Goal: Transaction & Acquisition: Purchase product/service

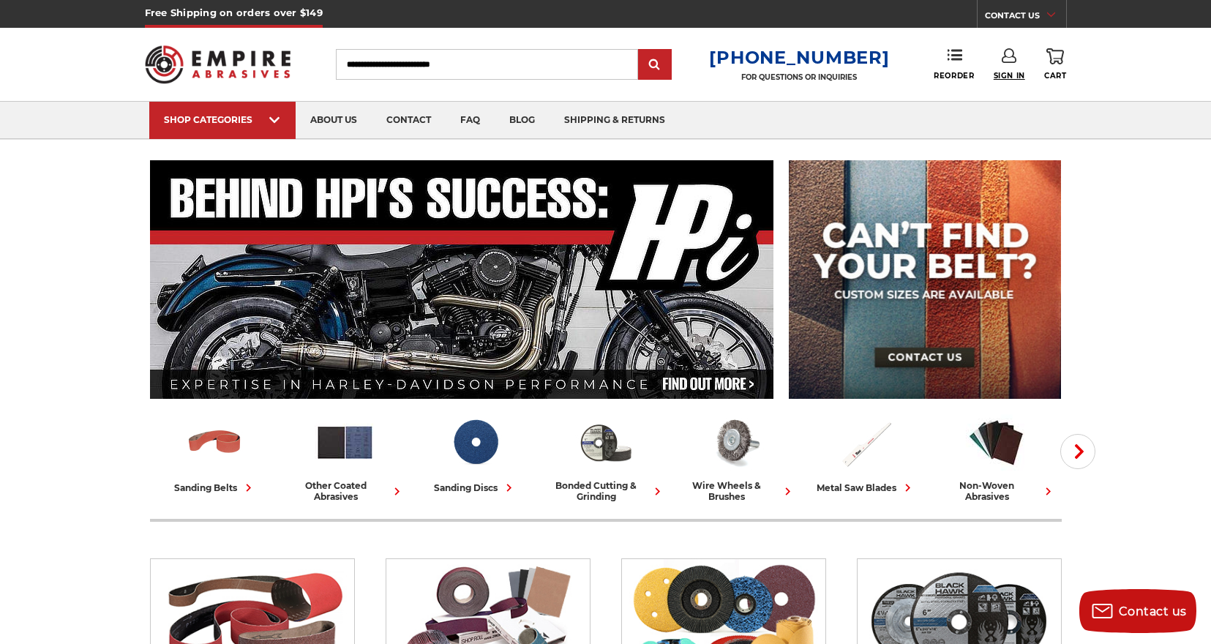
click at [1012, 75] on span "Sign In" at bounding box center [1009, 76] width 31 height 10
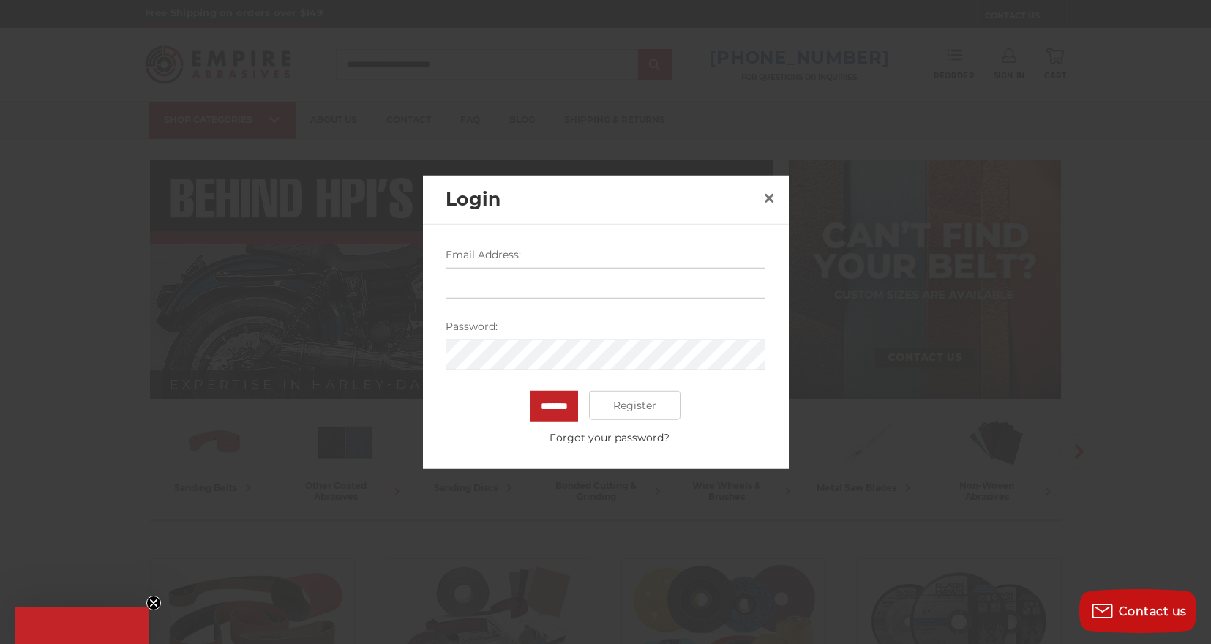
type input "**********"
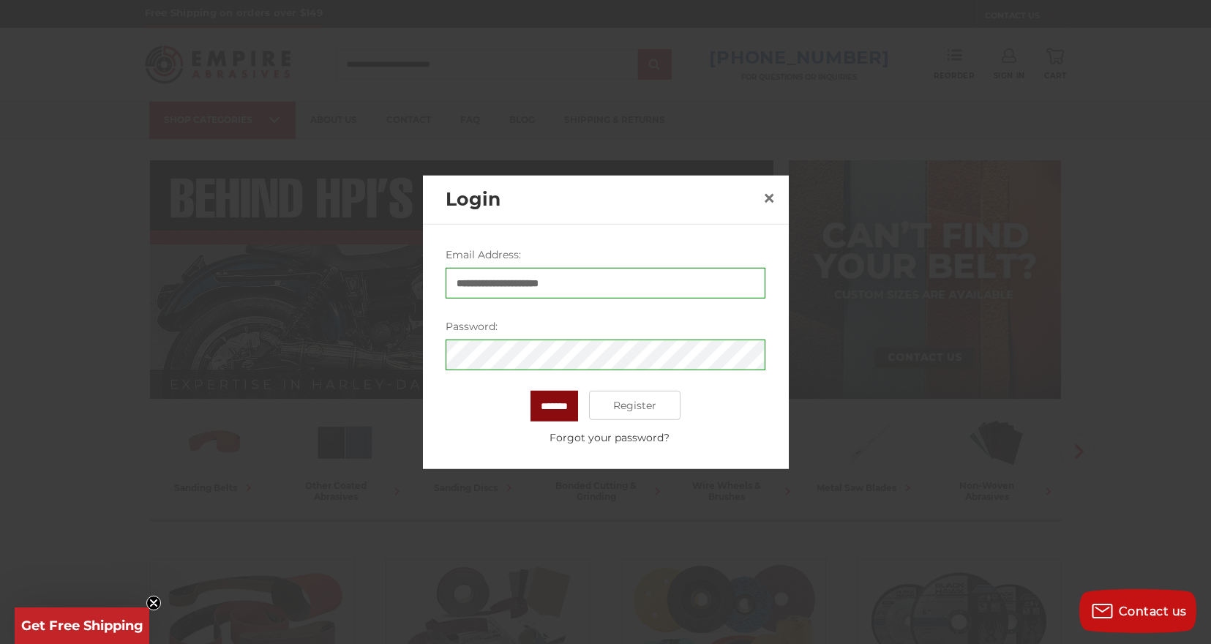
click at [556, 408] on input "*******" at bounding box center [555, 406] width 48 height 31
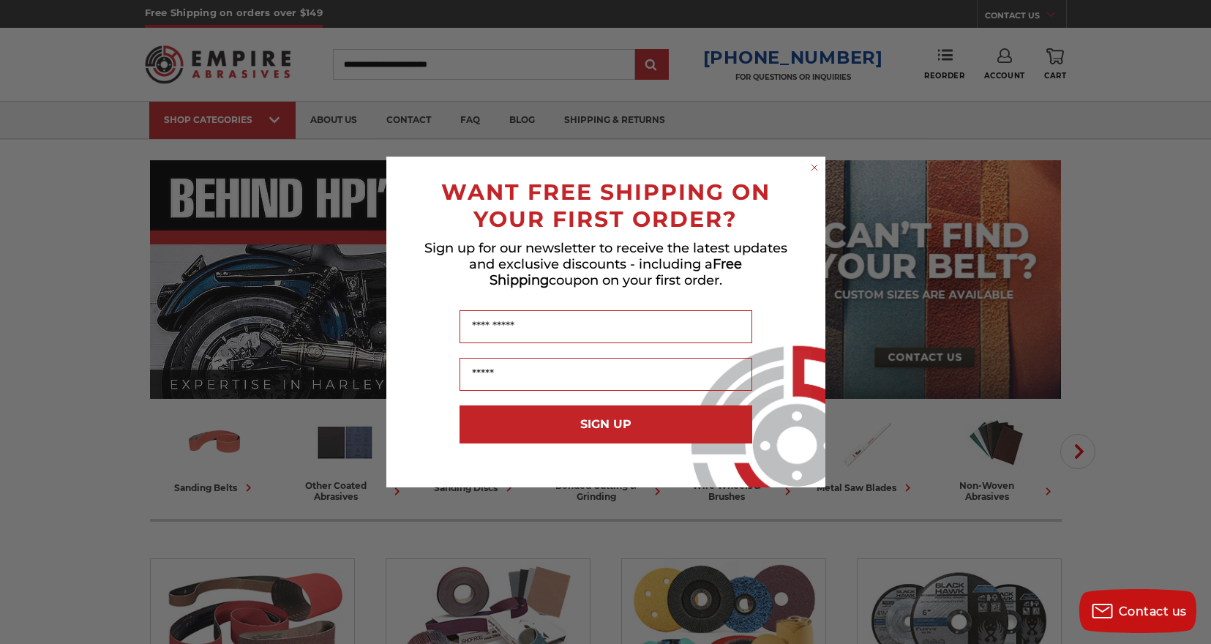
click at [817, 160] on form "WANT FREE SHIPPING ON YOUR FIRST ORDER? Sign up for our newsletter to receive t…" at bounding box center [605, 322] width 439 height 331
click at [817, 168] on circle "Close dialog" at bounding box center [814, 168] width 14 height 14
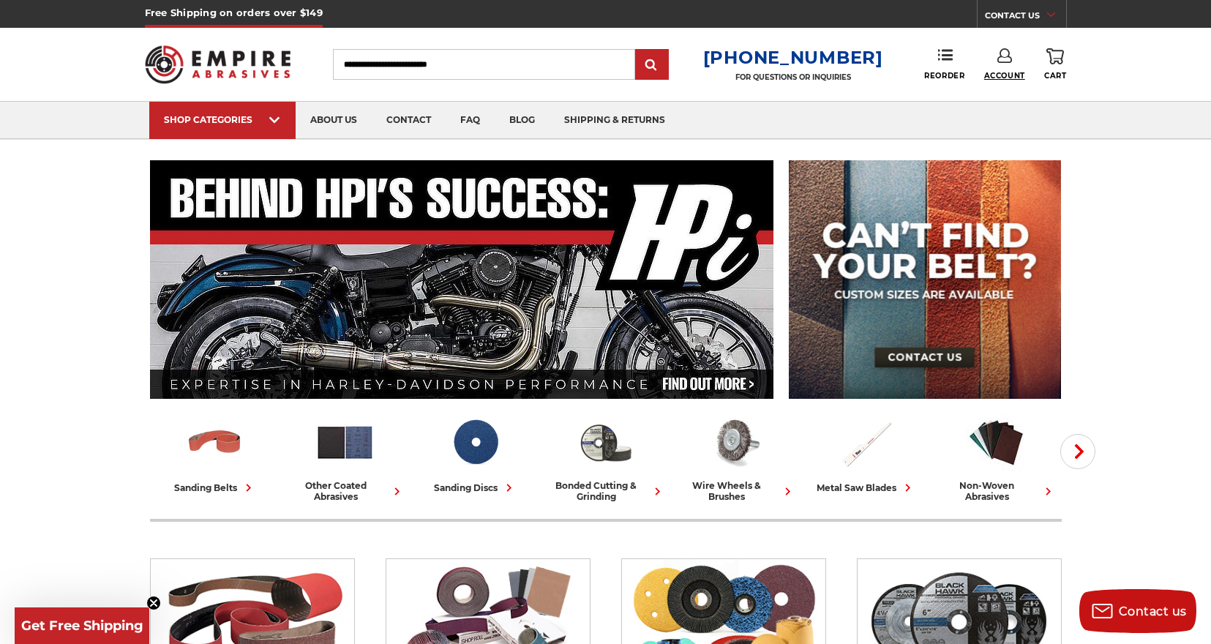
click at [1000, 80] on span "Account" at bounding box center [1004, 76] width 41 height 10
click at [1005, 90] on link "Account" at bounding box center [1004, 95] width 105 height 28
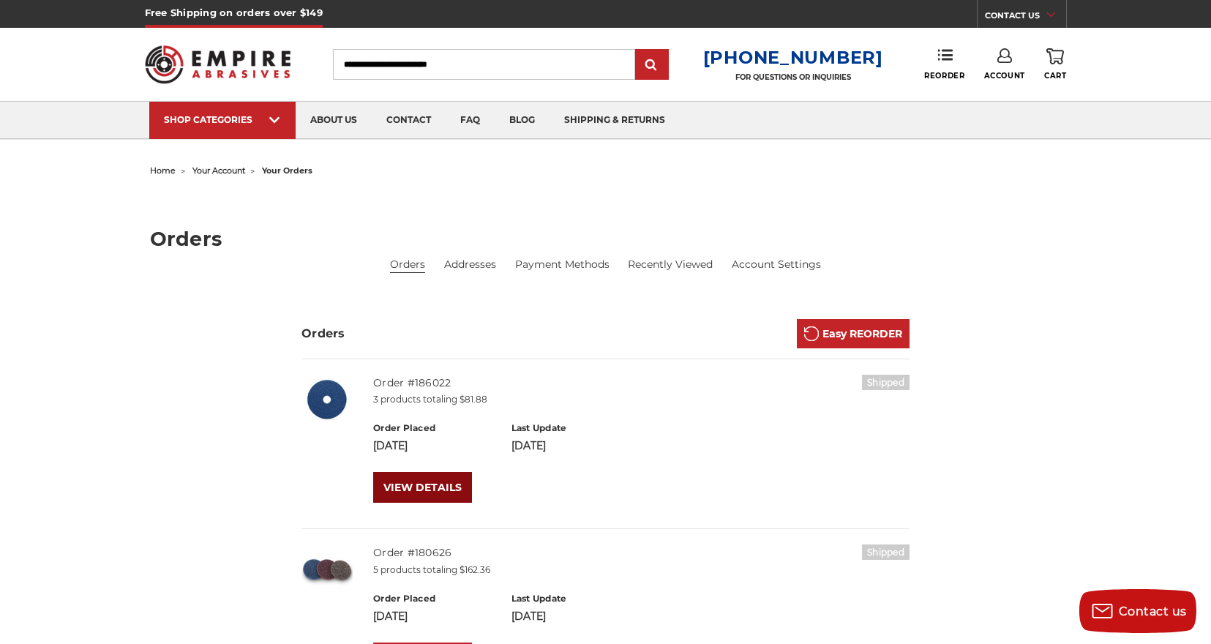
click at [446, 489] on link "VIEW DETAILS" at bounding box center [422, 487] width 99 height 31
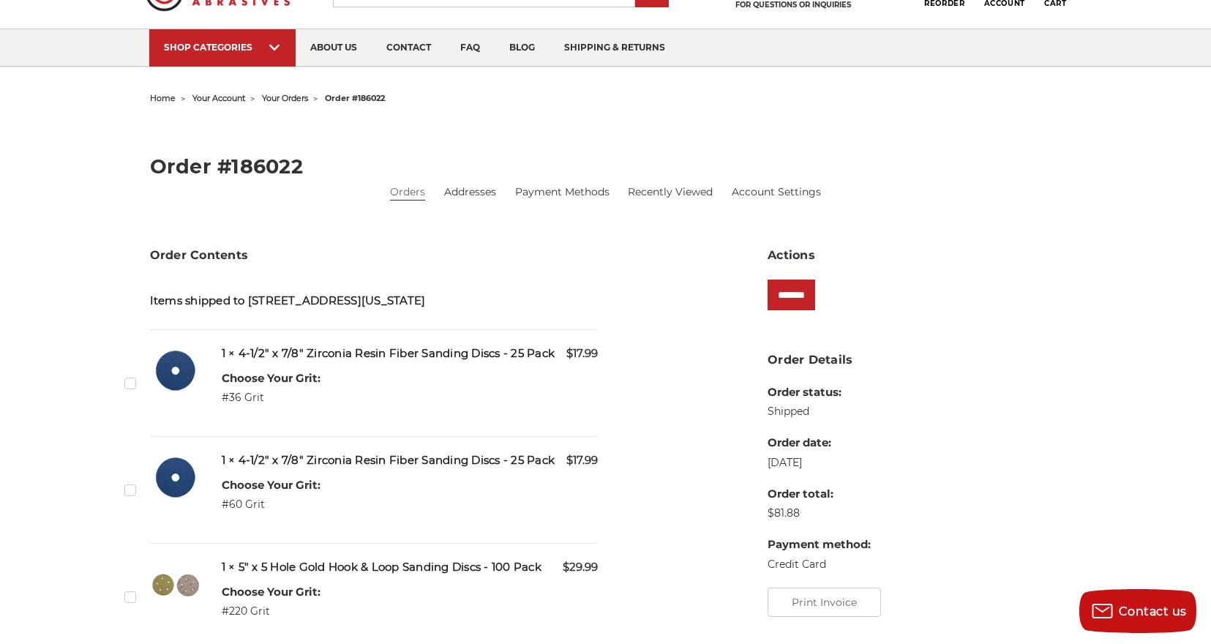
scroll to position [67, 0]
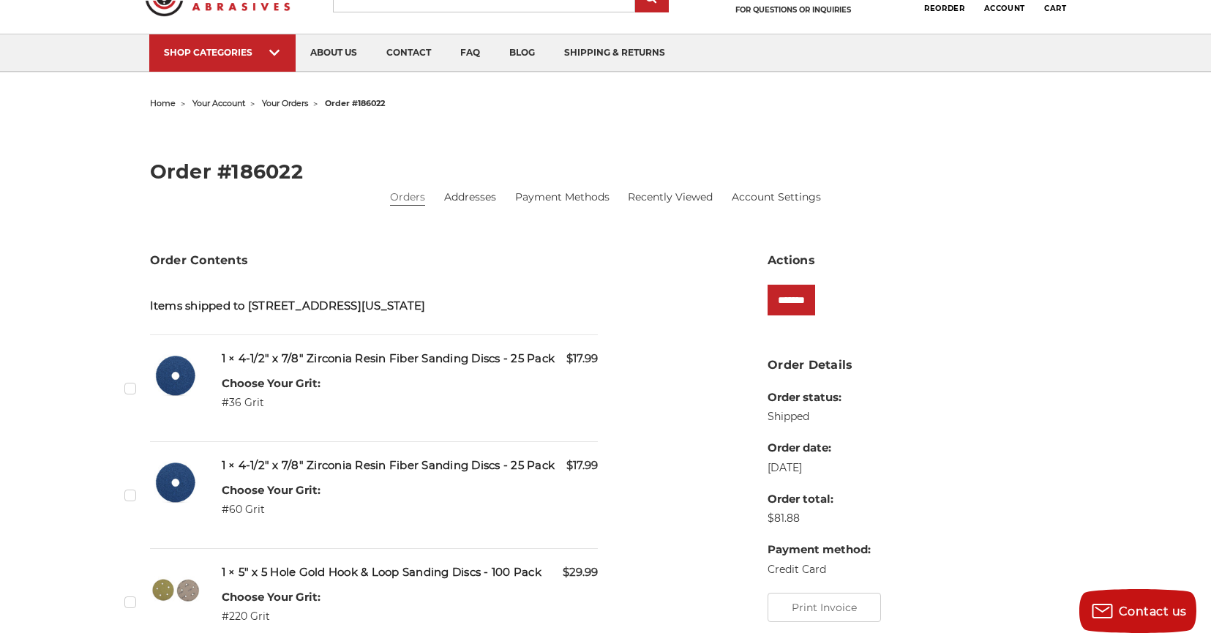
click at [182, 389] on img at bounding box center [175, 376] width 51 height 50
click at [245, 101] on span "your account" at bounding box center [218, 103] width 53 height 10
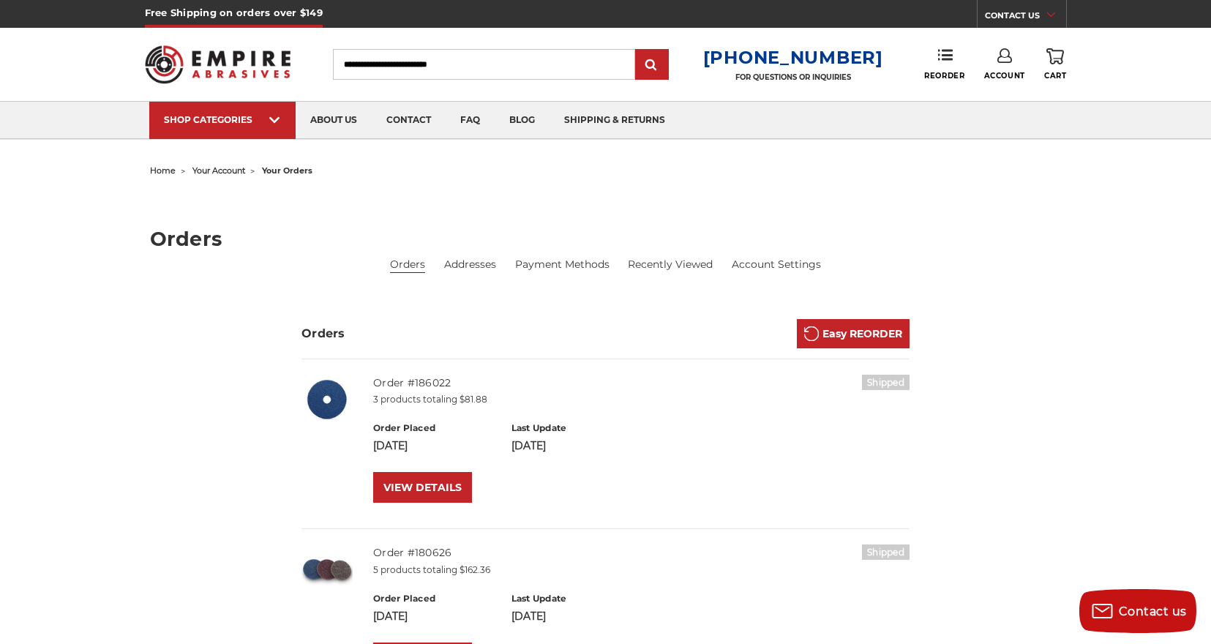
click at [328, 413] on img at bounding box center [326, 400] width 51 height 50
click at [454, 62] on input "Search" at bounding box center [484, 64] width 302 height 31
click at [466, 67] on input "Search" at bounding box center [484, 64] width 302 height 31
click at [319, 403] on img at bounding box center [326, 400] width 51 height 50
click at [427, 476] on link "VIEW DETAILS" at bounding box center [422, 487] width 99 height 31
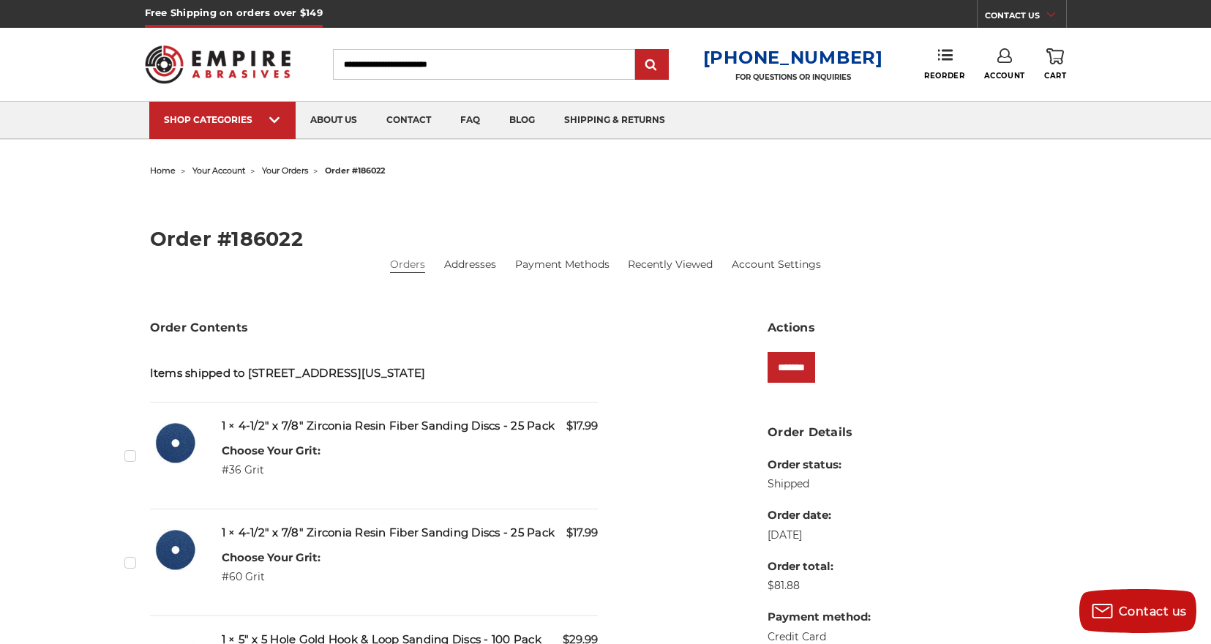
click at [165, 465] on img at bounding box center [175, 443] width 51 height 50
click at [173, 467] on img at bounding box center [175, 443] width 51 height 50
click at [450, 435] on h5 "1 × 4-1/2" x 7/8" Zirconia Resin Fiber Sanding Discs - 25 Pack" at bounding box center [410, 426] width 377 height 17
drag, startPoint x: 318, startPoint y: 442, endPoint x: 540, endPoint y: 443, distance: 221.7
click at [540, 435] on h5 "1 × 4-1/2" x 7/8" Zirconia Resin Fiber Sanding Discs - 25 Pack" at bounding box center [410, 426] width 377 height 17
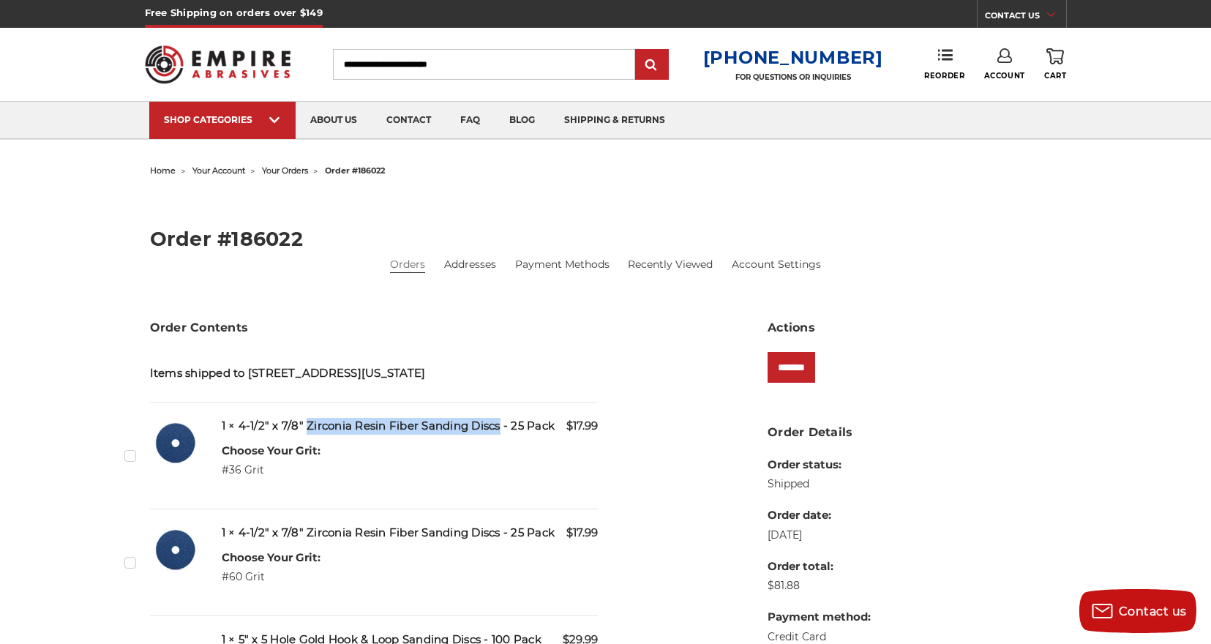
copy h5 "Zirconia Resin Fiber Sanding Discs"
click at [405, 72] on input "Search" at bounding box center [484, 64] width 302 height 31
paste input "**********"
click at [663, 65] on input "submit" at bounding box center [651, 64] width 29 height 29
type input "**********"
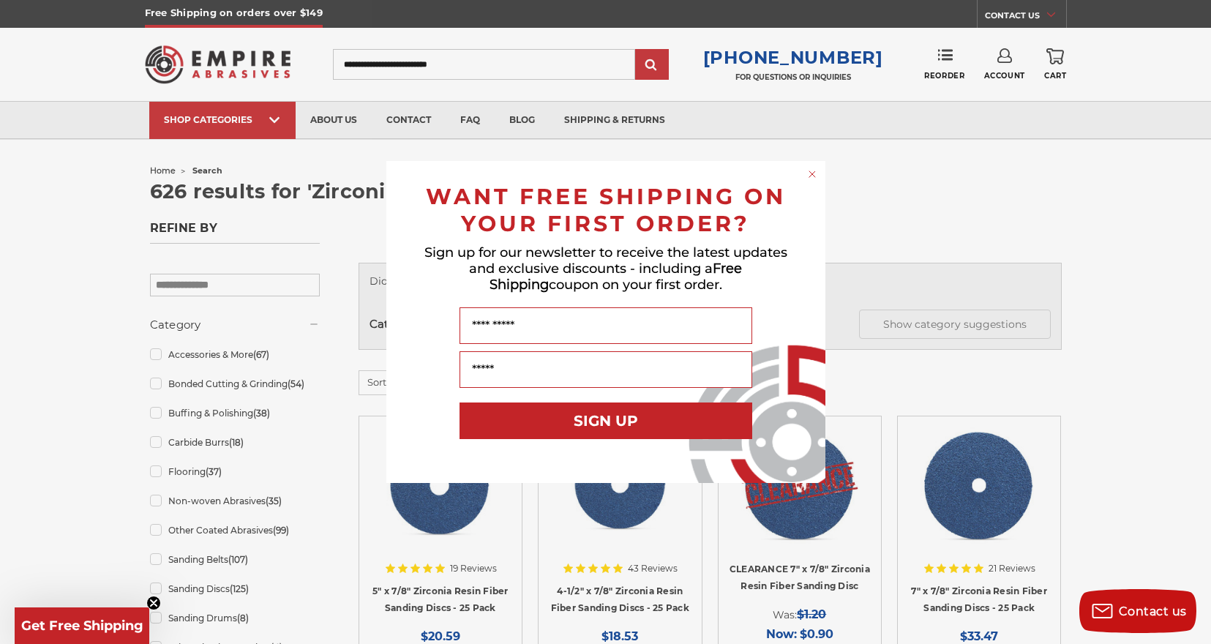
click at [808, 177] on circle "Close dialog" at bounding box center [812, 175] width 14 height 14
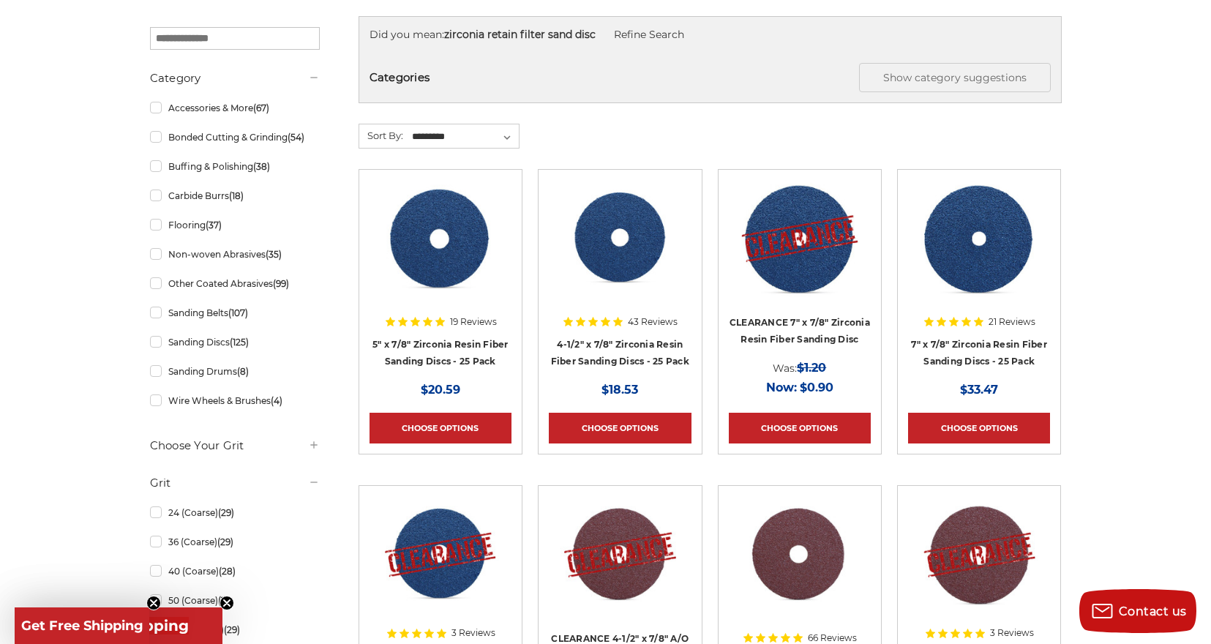
scroll to position [252, 0]
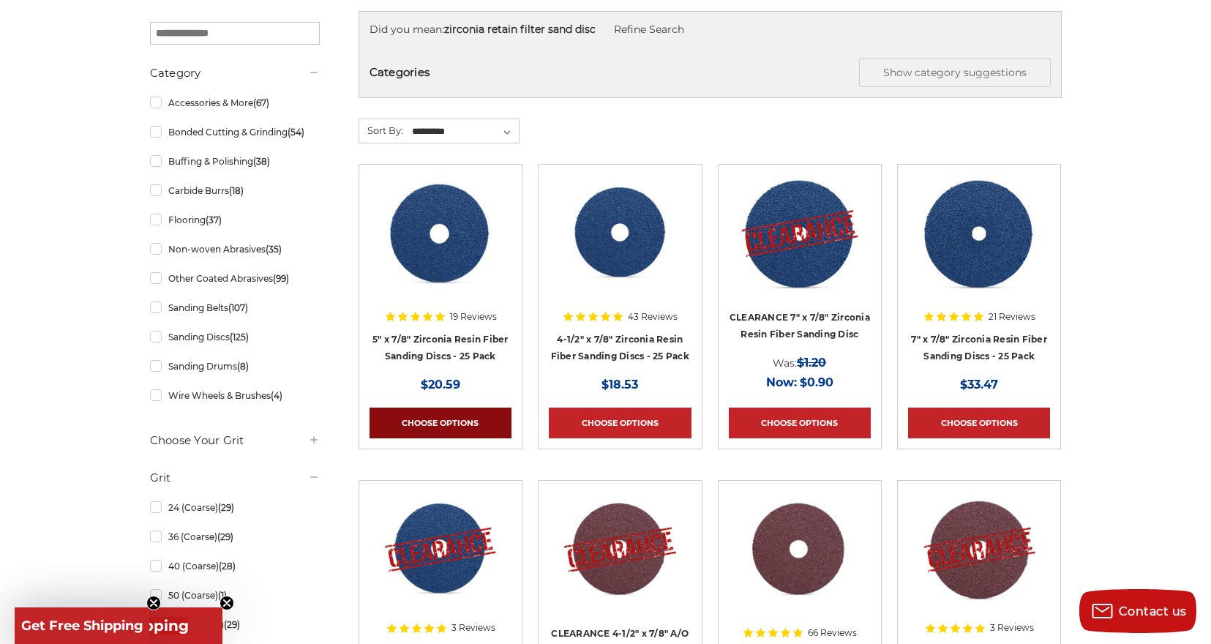
click at [454, 418] on link "Choose Options" at bounding box center [441, 423] width 142 height 31
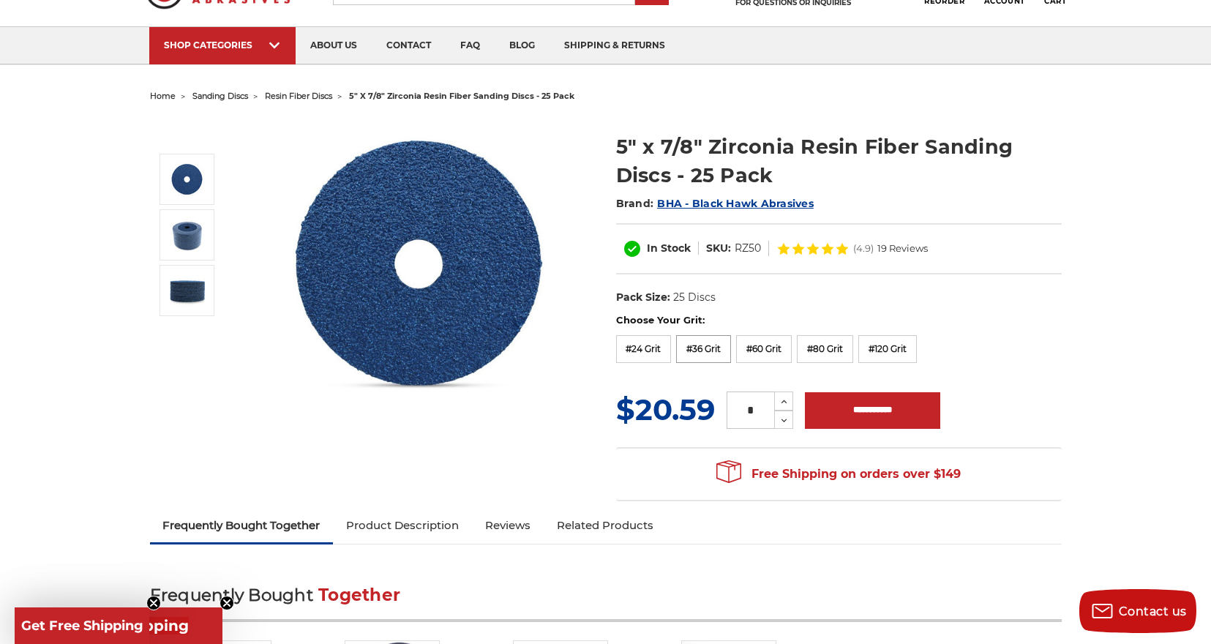
click at [708, 348] on label "#36 Grit" at bounding box center [703, 349] width 55 height 28
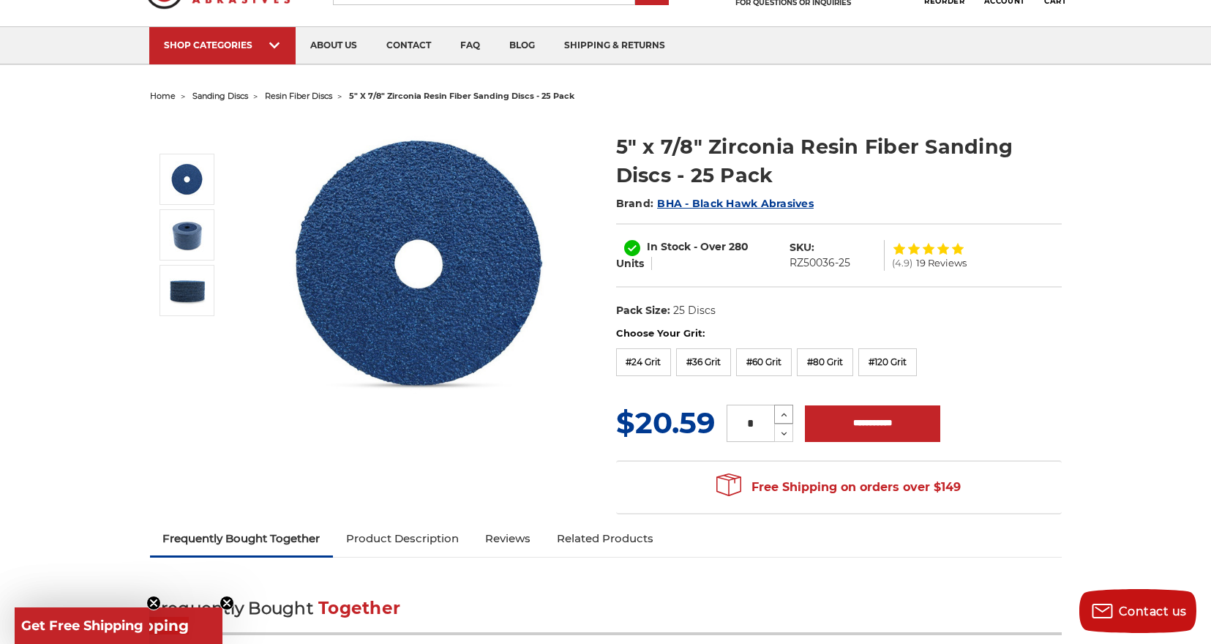
click at [784, 416] on icon at bounding box center [784, 414] width 11 height 13
type input "*"
click at [865, 426] on input "**********" at bounding box center [872, 423] width 135 height 37
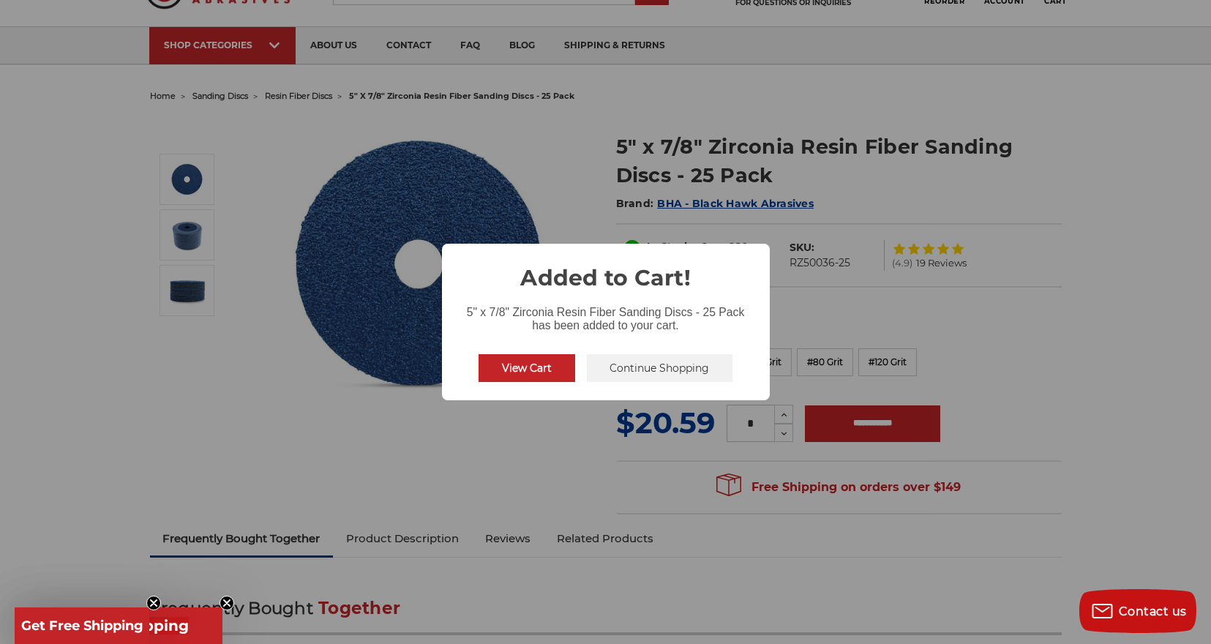
click at [660, 370] on button "Continue Shopping" at bounding box center [660, 368] width 146 height 28
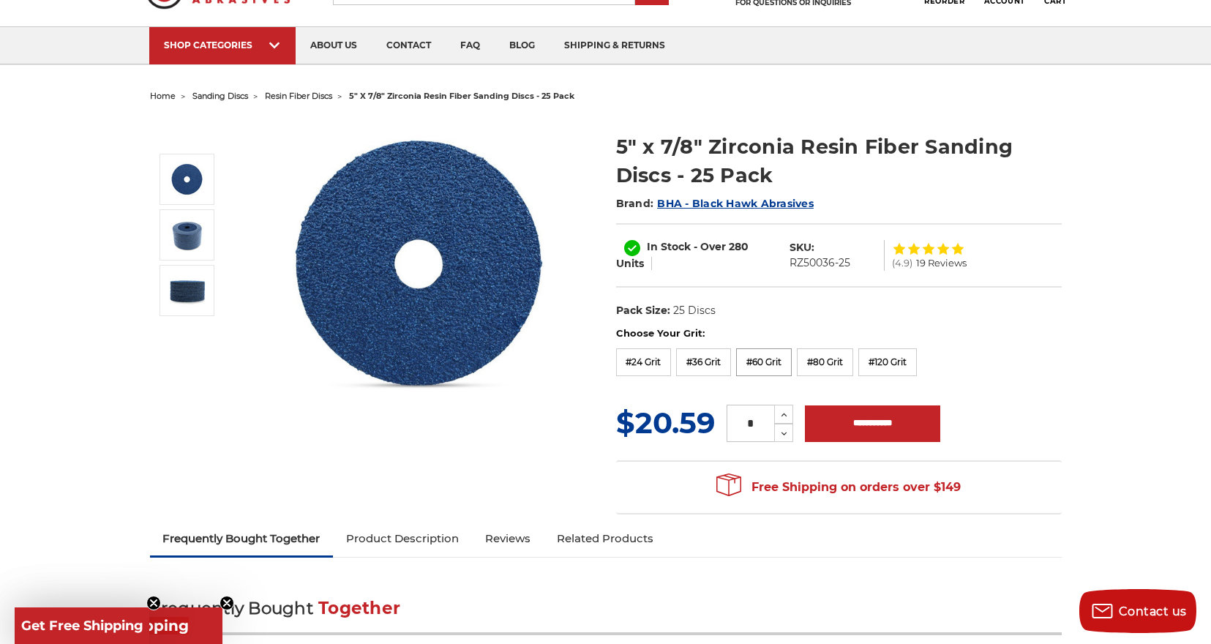
click at [791, 361] on label "#60 Grit" at bounding box center [764, 362] width 56 height 28
click at [857, 426] on input "**********" at bounding box center [872, 423] width 135 height 37
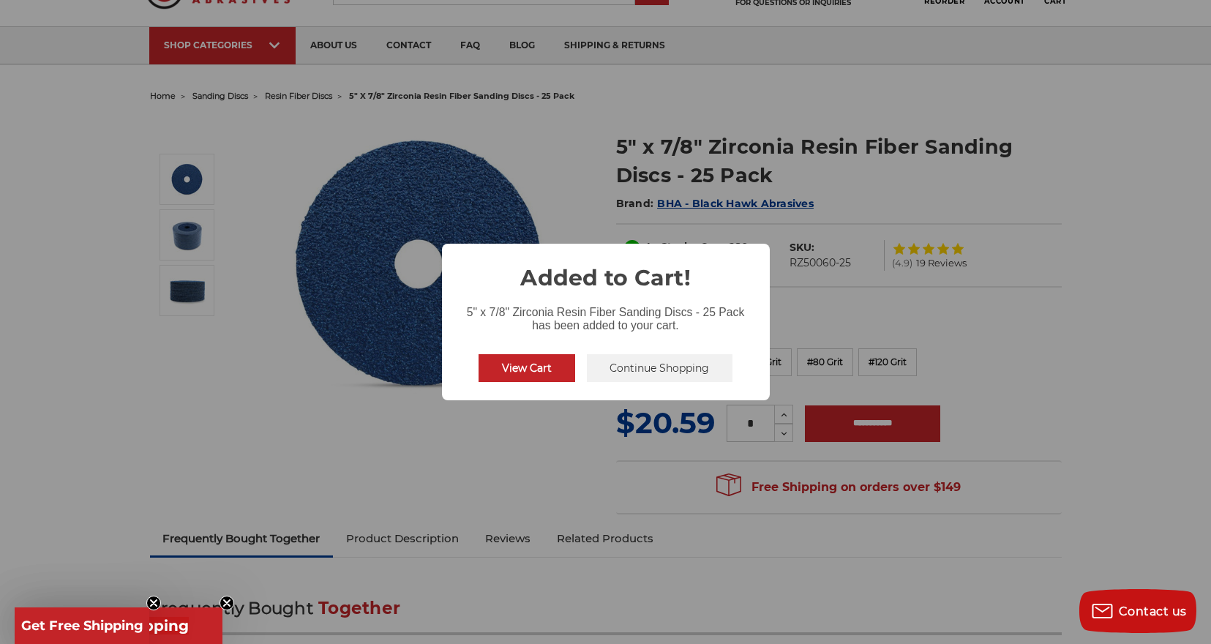
click at [657, 370] on button "Continue Shopping" at bounding box center [660, 368] width 146 height 28
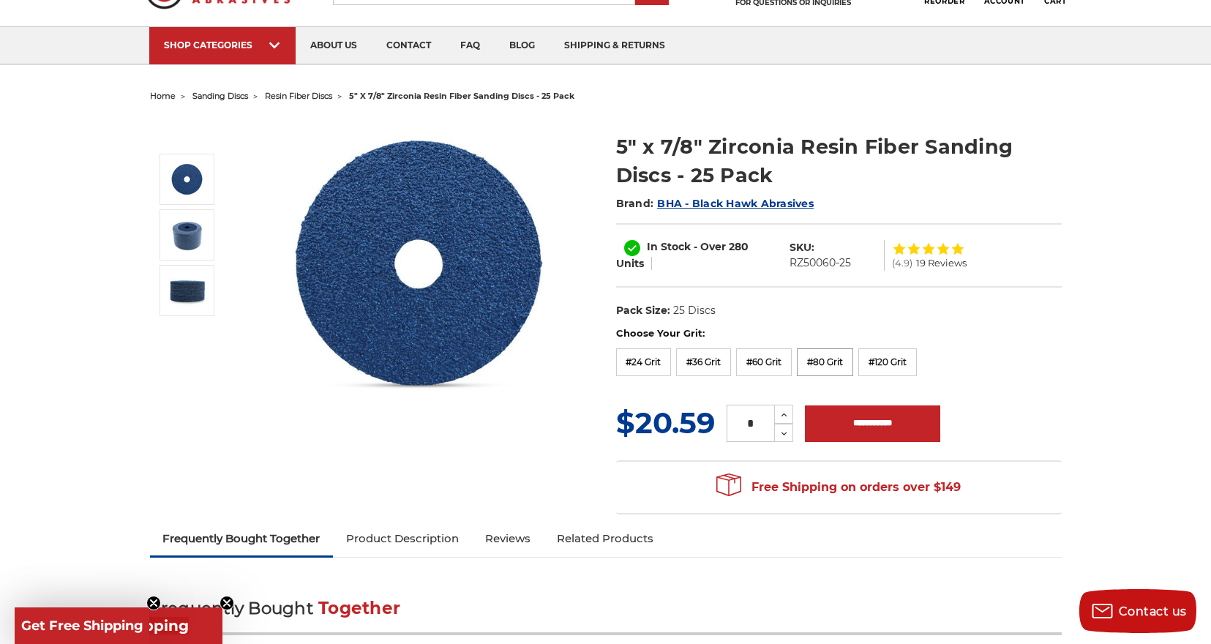
click at [849, 355] on label "#80 Grit" at bounding box center [825, 362] width 56 height 28
click at [883, 421] on input "**********" at bounding box center [872, 423] width 135 height 37
type input "**********"
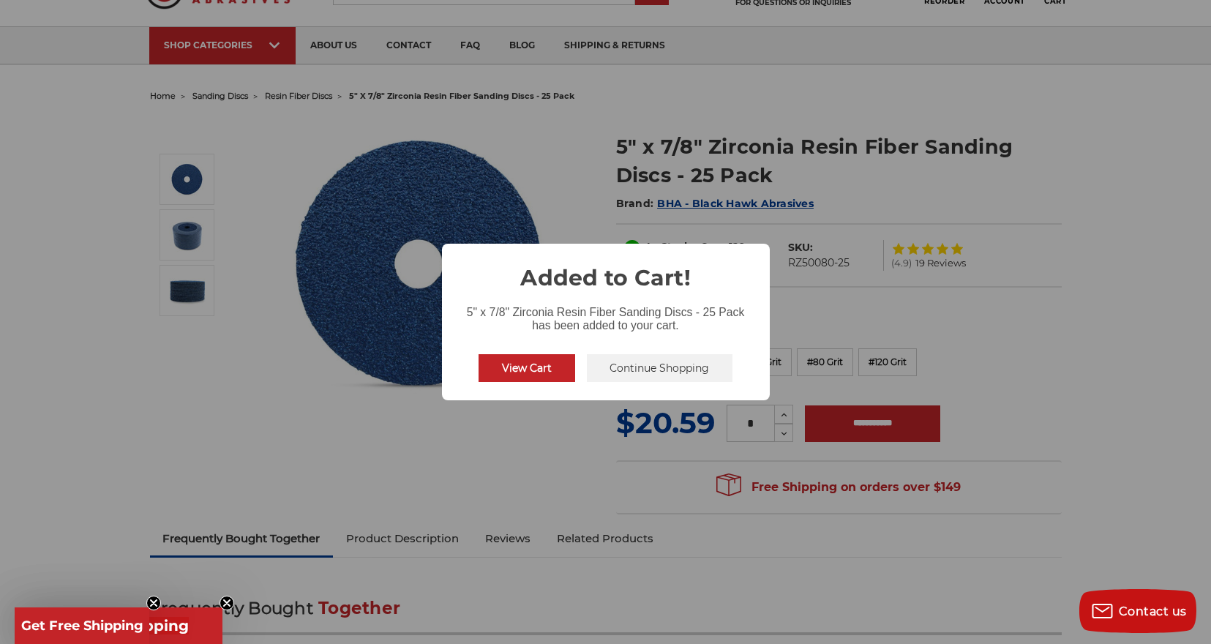
click at [653, 365] on button "Continue Shopping" at bounding box center [660, 368] width 146 height 28
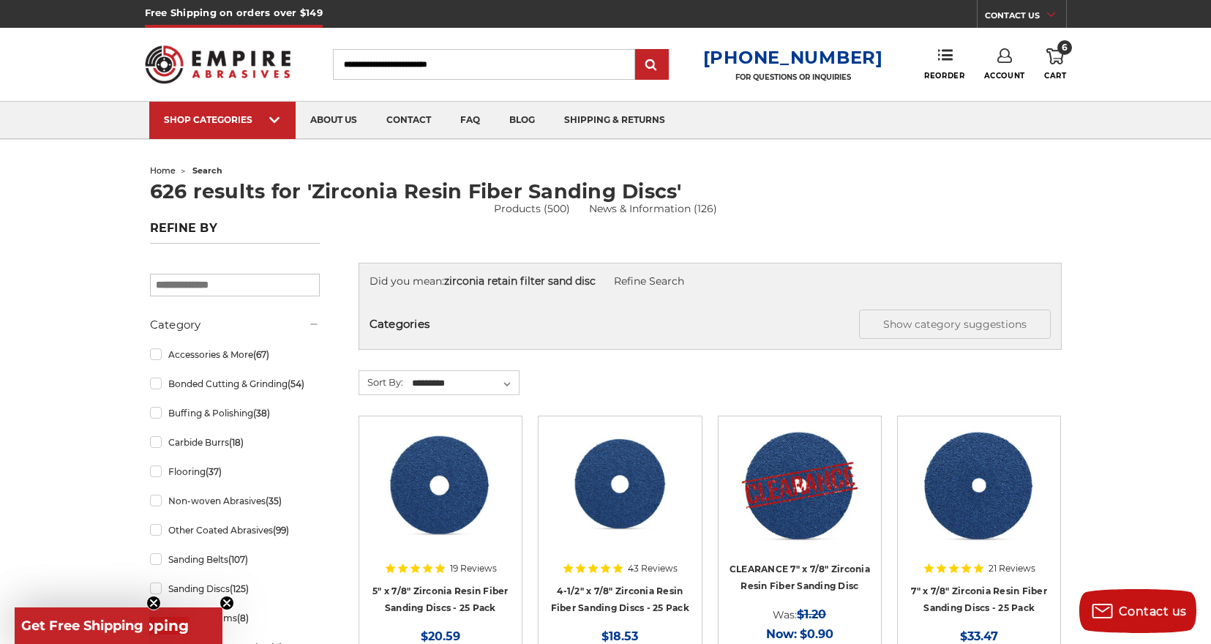
click at [476, 66] on input "Search" at bounding box center [484, 64] width 302 height 31
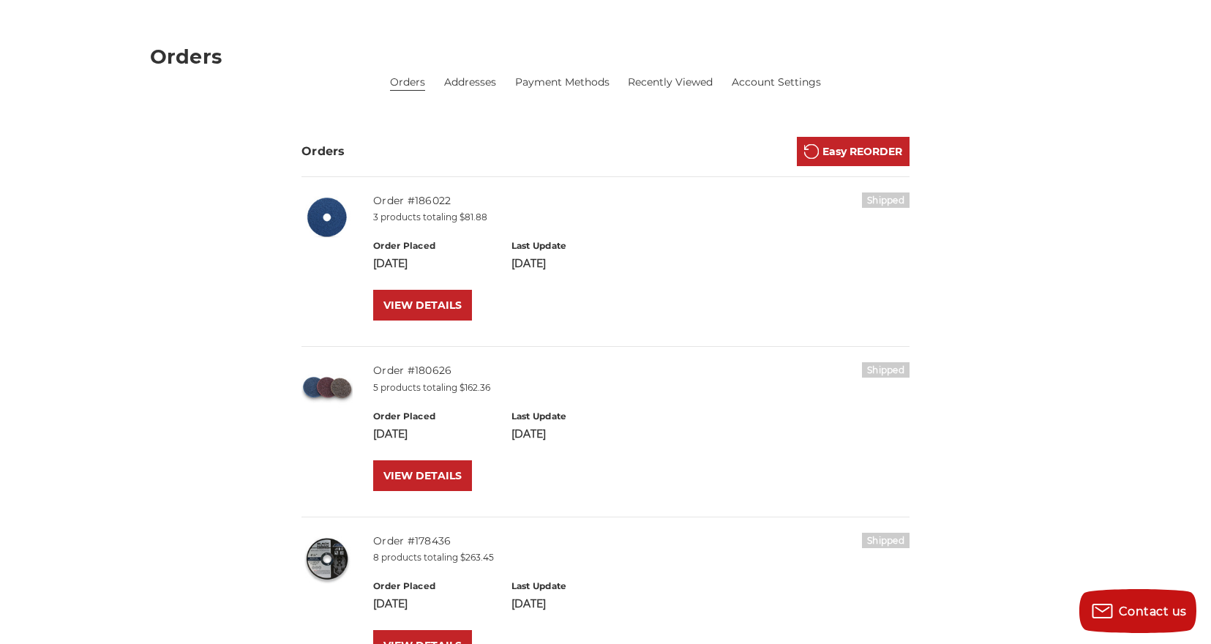
scroll to position [185, 0]
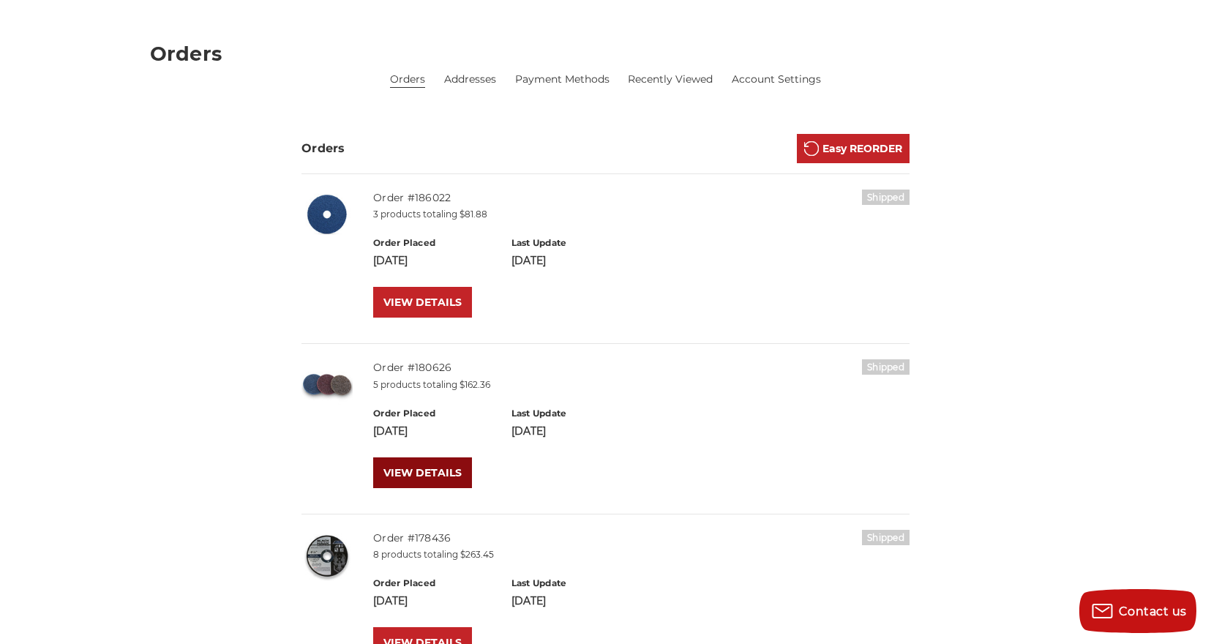
click at [437, 473] on link "VIEW DETAILS" at bounding box center [422, 472] width 99 height 31
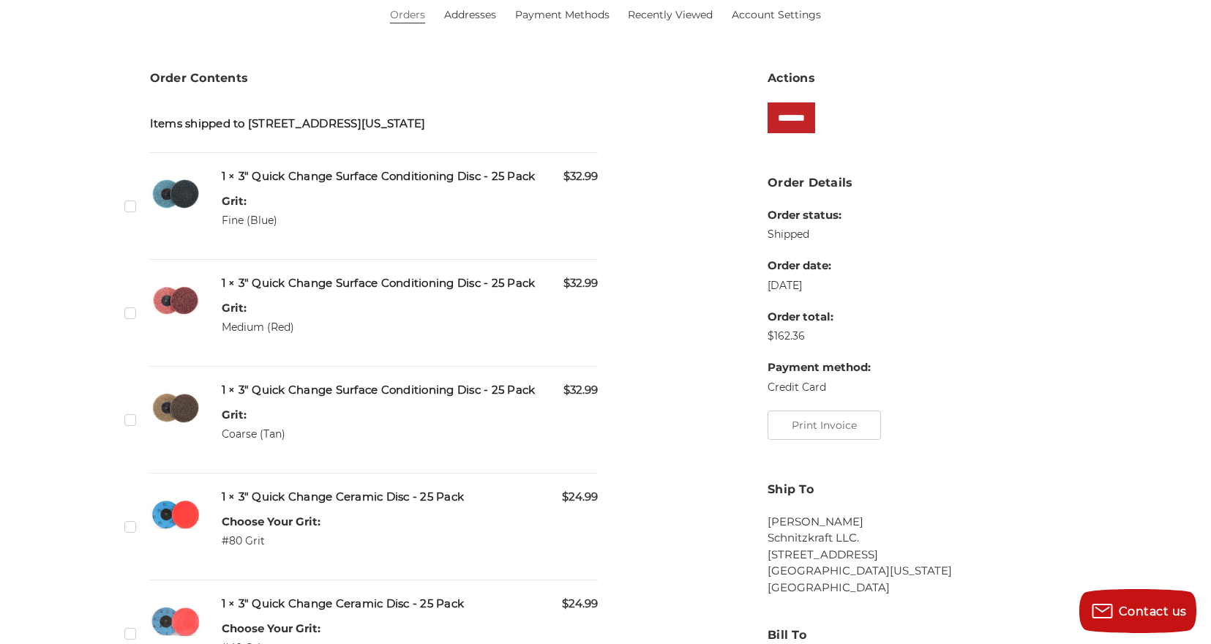
scroll to position [263, 0]
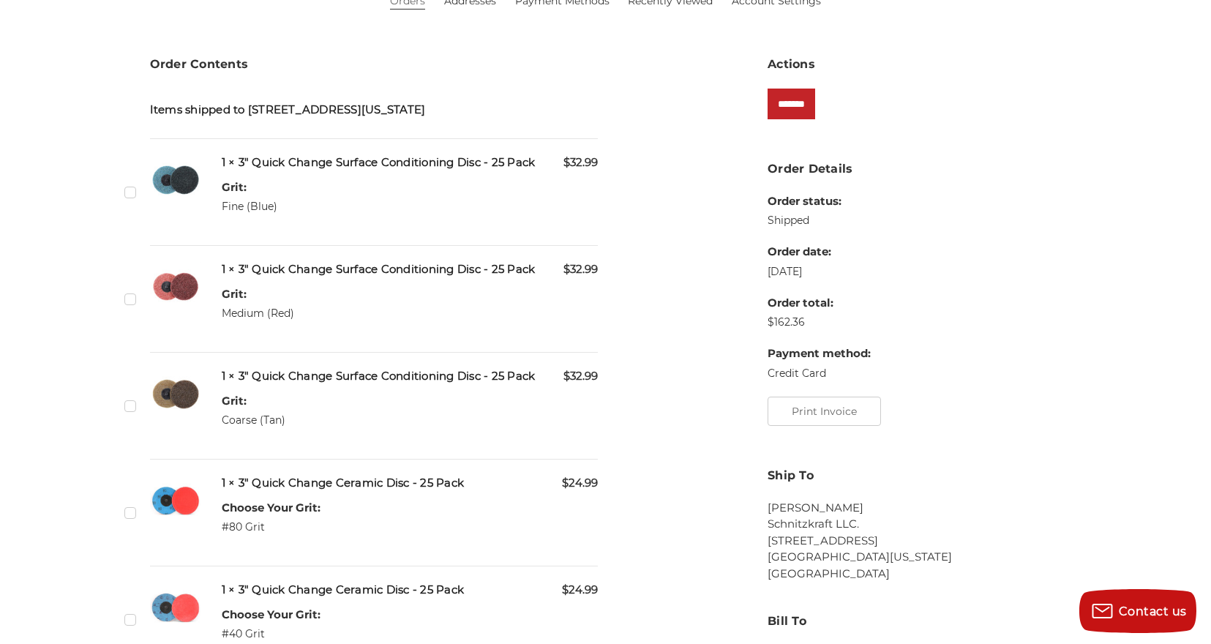
click at [126, 413] on label "Checkbox 488305 label" at bounding box center [131, 405] width 15 height 15
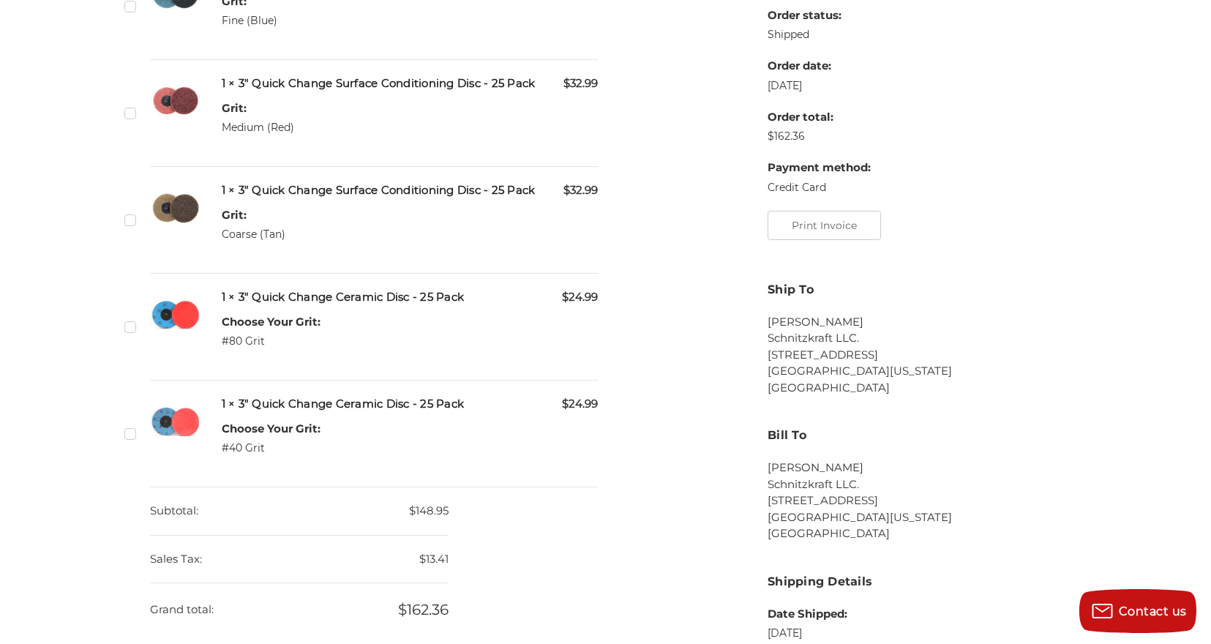
scroll to position [457, 0]
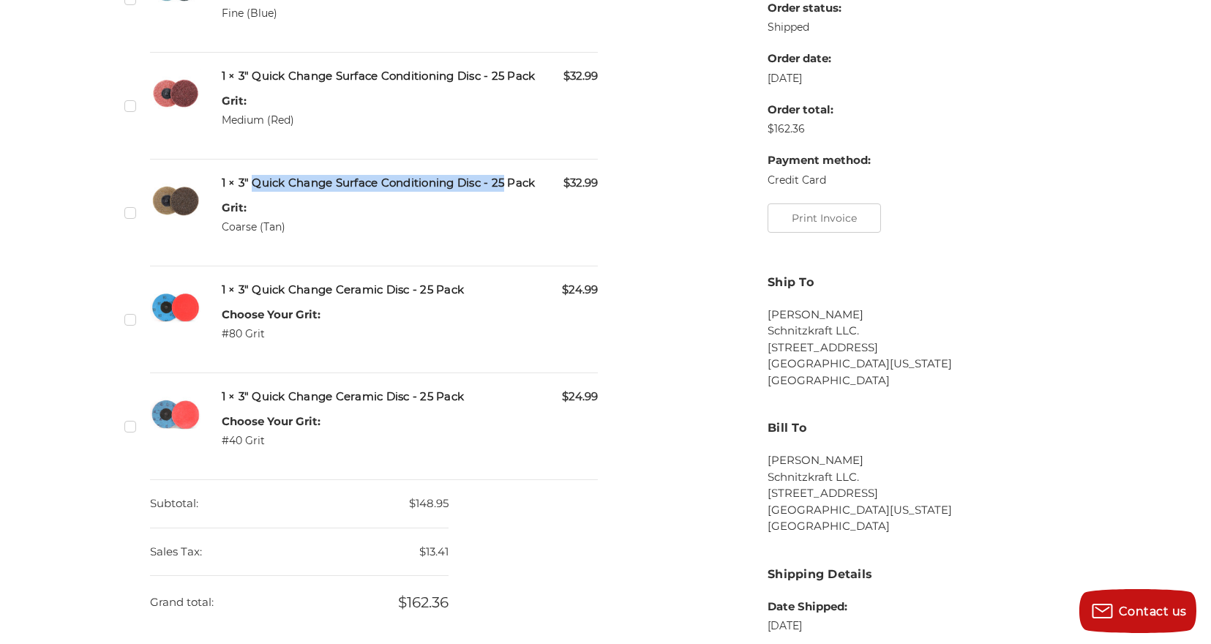
drag, startPoint x: 258, startPoint y: 230, endPoint x: 545, endPoint y: 231, distance: 286.9
click at [545, 192] on h5 "1 × 3" Quick Change Surface Conditioning Disc - 25 Pack" at bounding box center [410, 183] width 377 height 17
copy h5 "Quick Change Surface Conditioning Disc - 25"
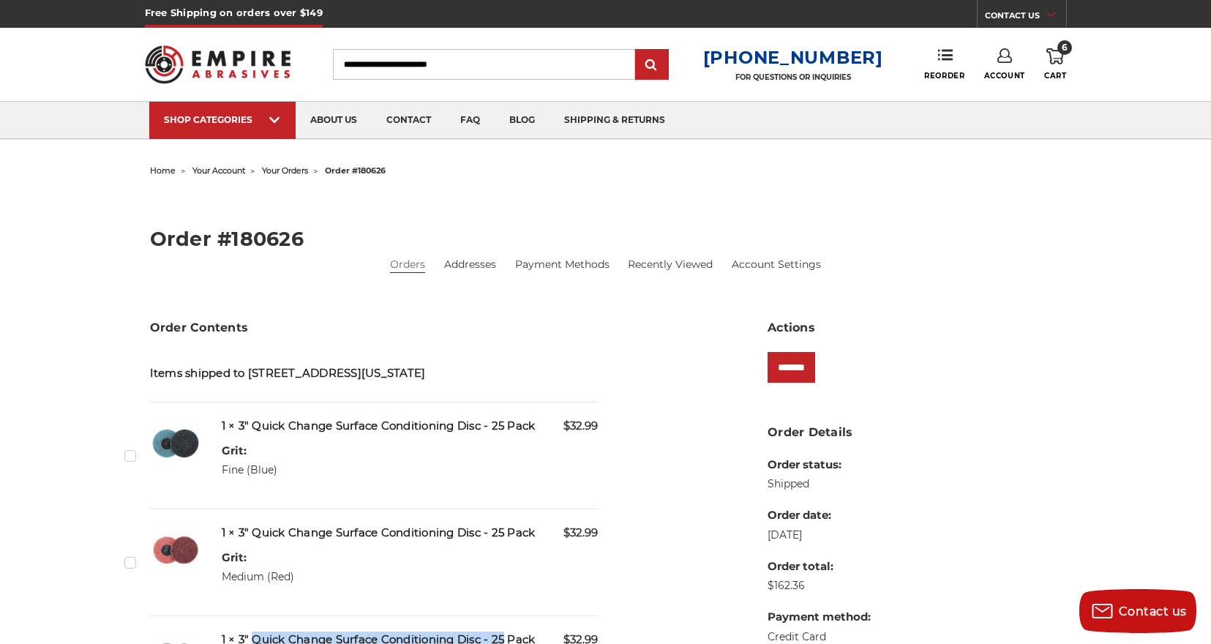
scroll to position [0, 0]
click at [393, 72] on input "Search" at bounding box center [484, 64] width 302 height 31
paste input "**********"
type input "**********"
click at [663, 65] on input "submit" at bounding box center [651, 64] width 29 height 29
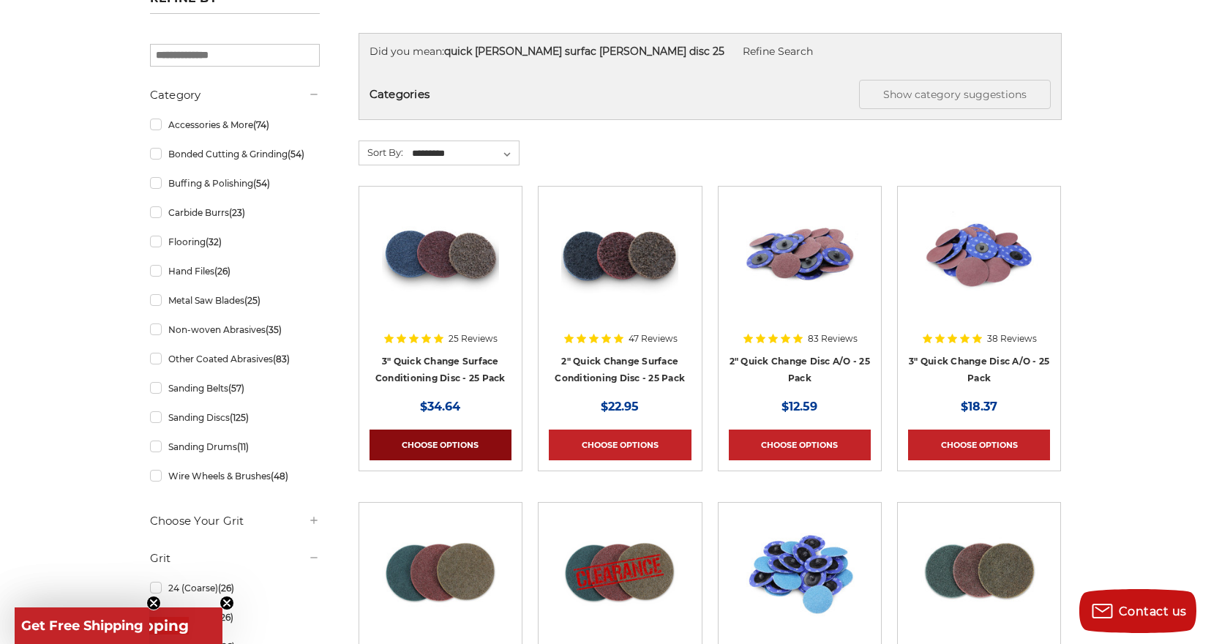
click at [441, 445] on link "Choose Options" at bounding box center [441, 445] width 142 height 31
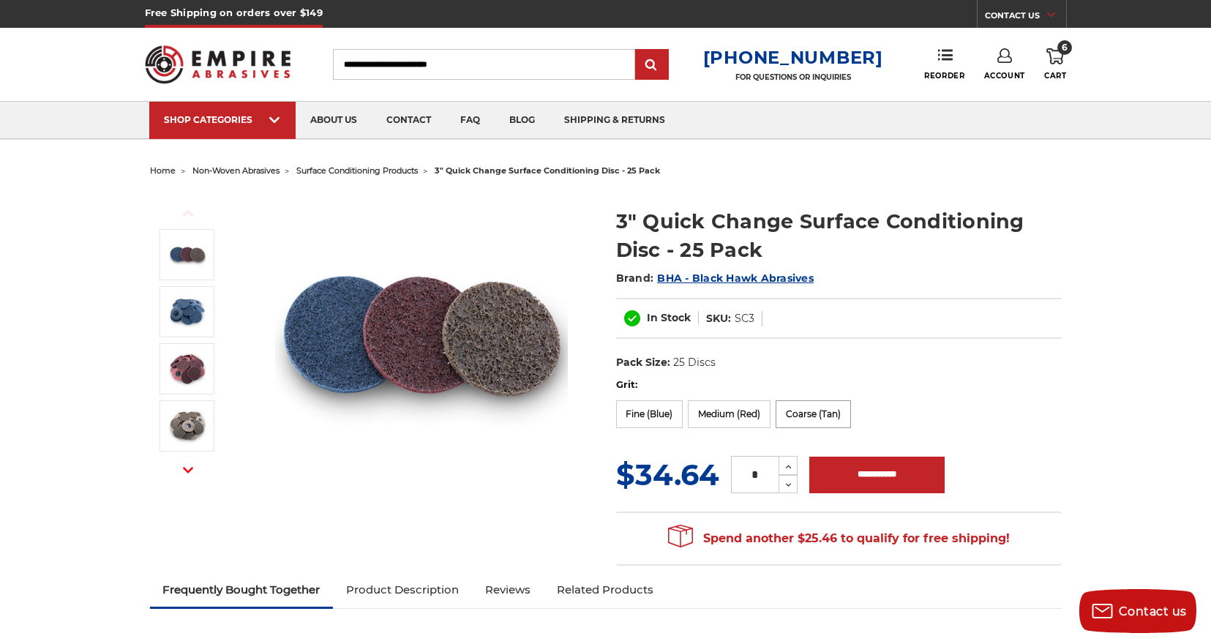
click at [851, 411] on label "Coarse (Tan)" at bounding box center [813, 414] width 75 height 28
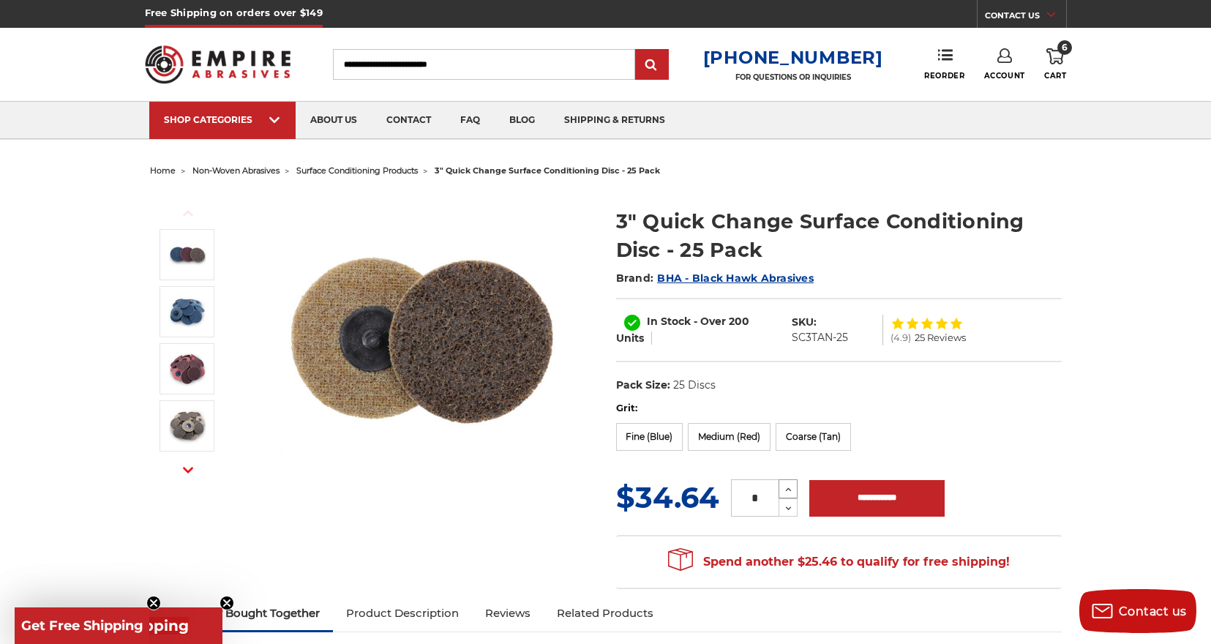
click at [790, 488] on icon at bounding box center [788, 489] width 11 height 13
type input "*"
click at [878, 506] on input "**********" at bounding box center [876, 498] width 135 height 37
type input "**********"
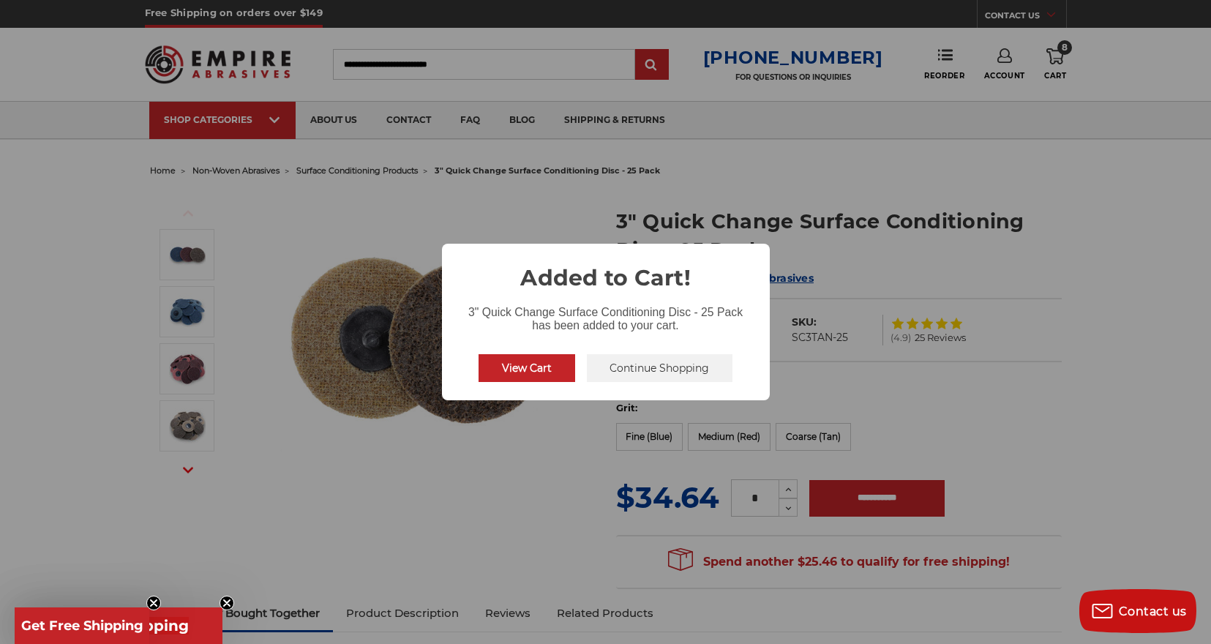
click at [666, 367] on button "Continue Shopping" at bounding box center [660, 368] width 146 height 28
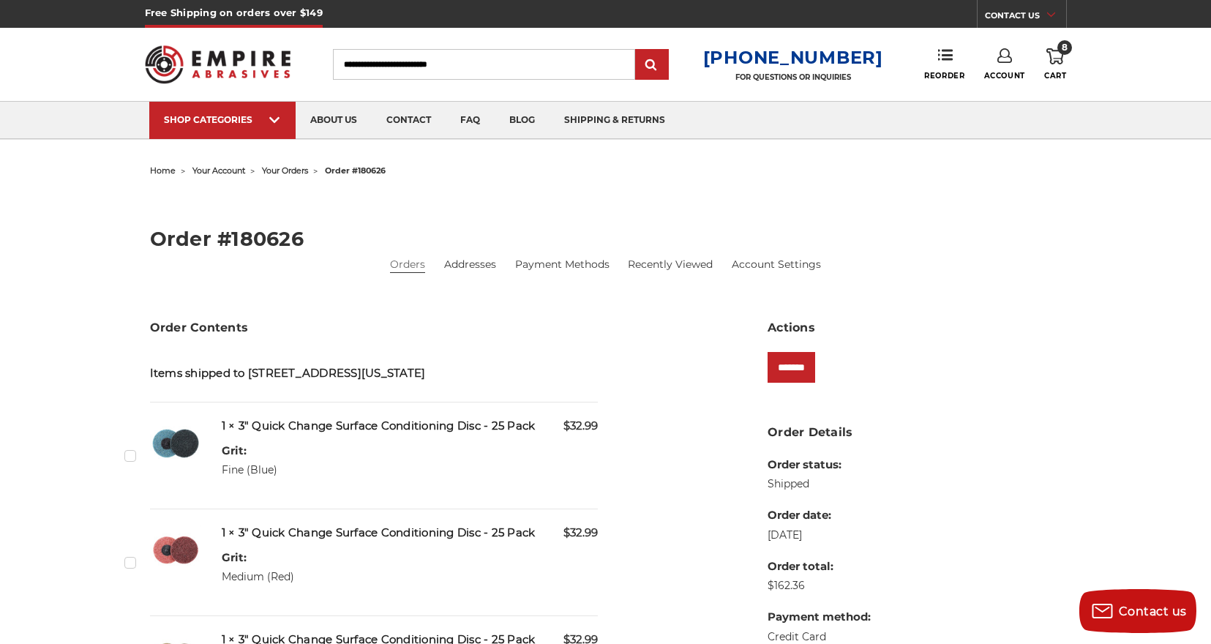
click at [296, 167] on span "your orders" at bounding box center [285, 170] width 46 height 10
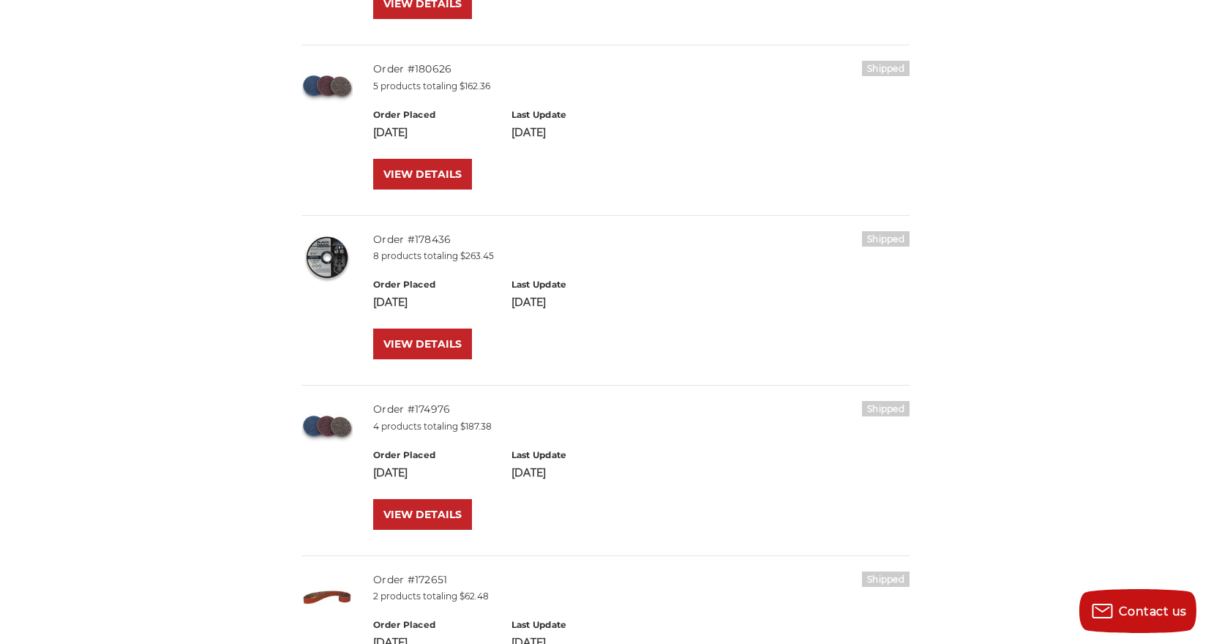
scroll to position [444, 0]
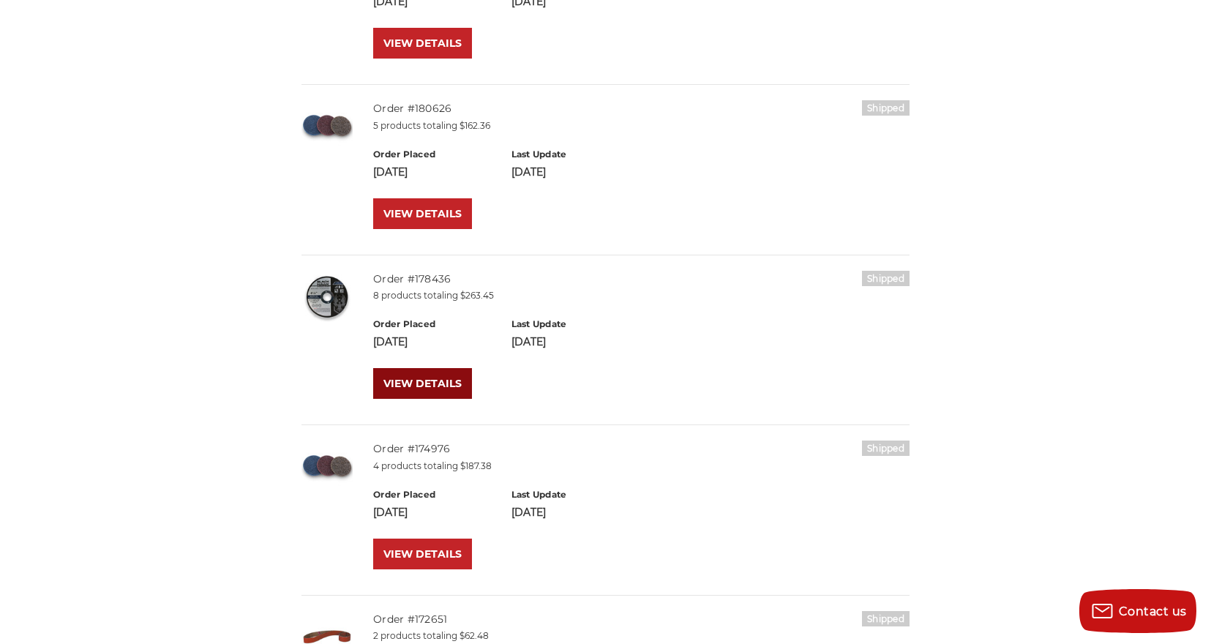
click at [416, 384] on link "VIEW DETAILS" at bounding box center [422, 383] width 99 height 31
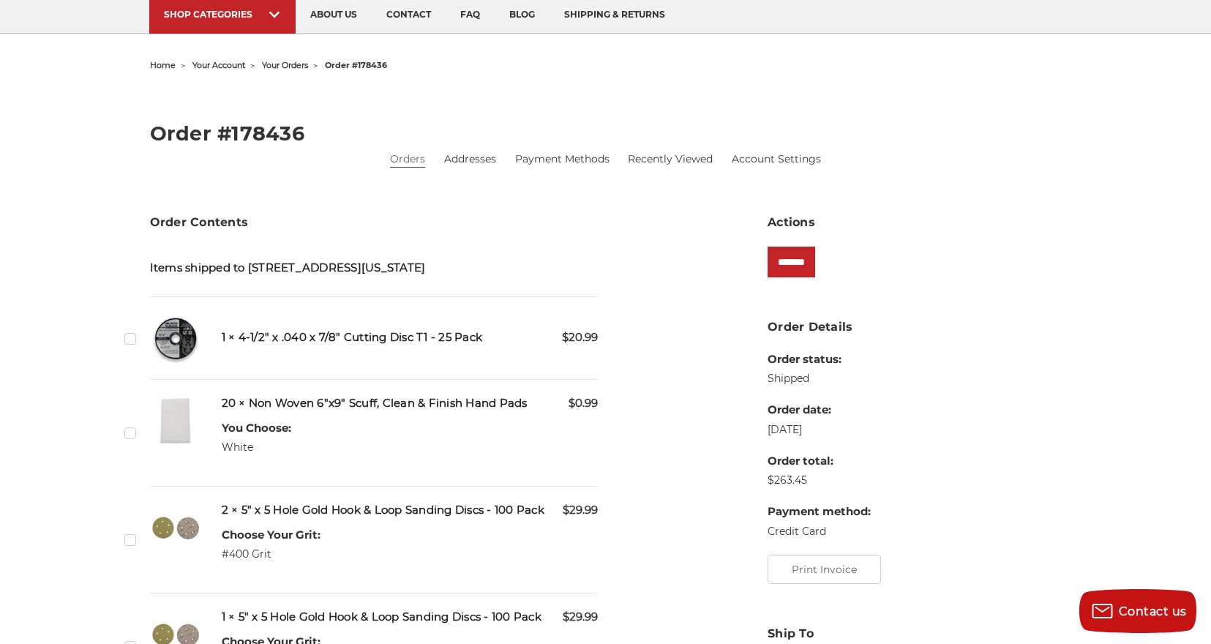
scroll to position [106, 0]
click at [137, 345] on label "Checkbox 481559 label" at bounding box center [131, 337] width 15 height 15
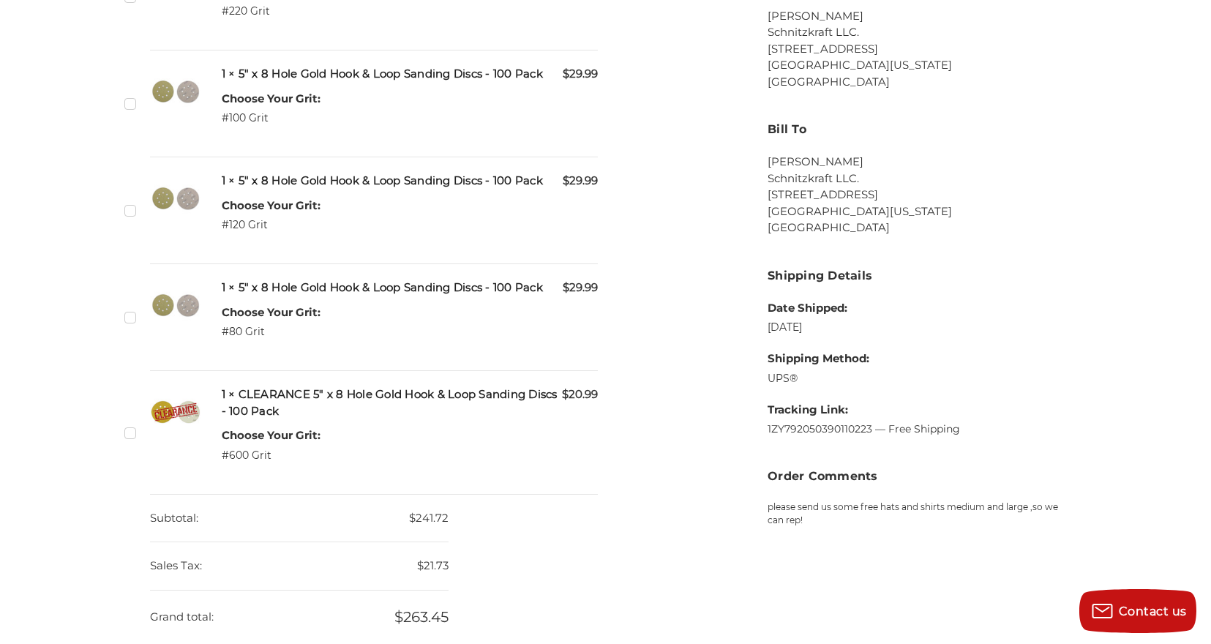
scroll to position [733, 0]
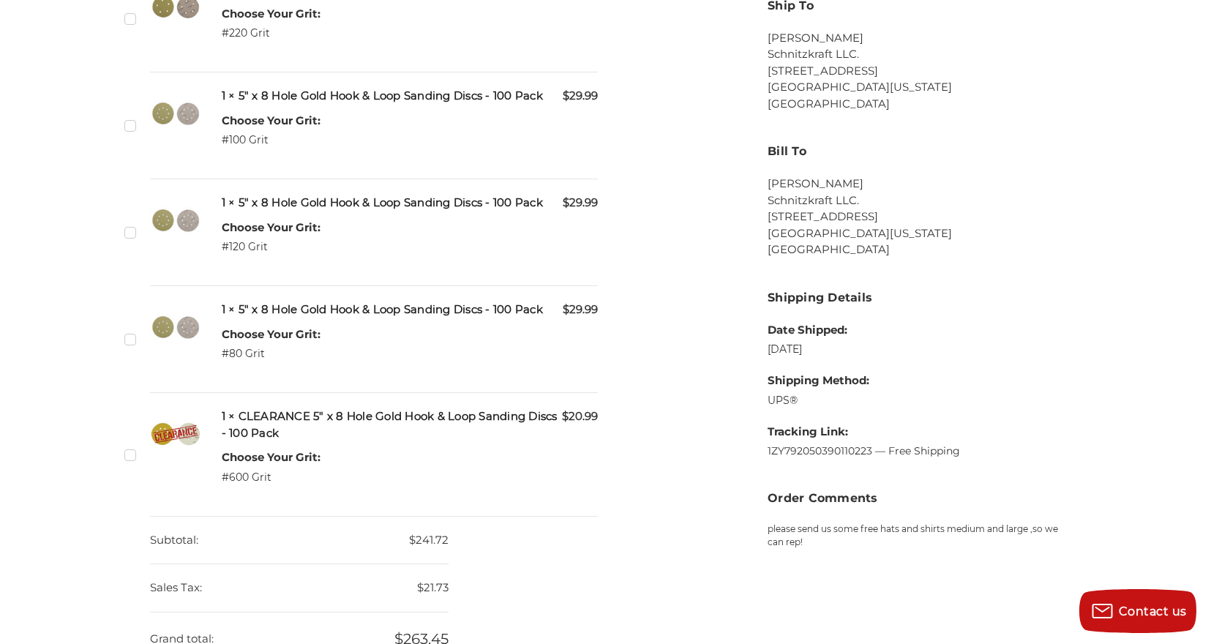
click at [130, 347] on label "Checkbox 481562 label" at bounding box center [131, 338] width 15 height 15
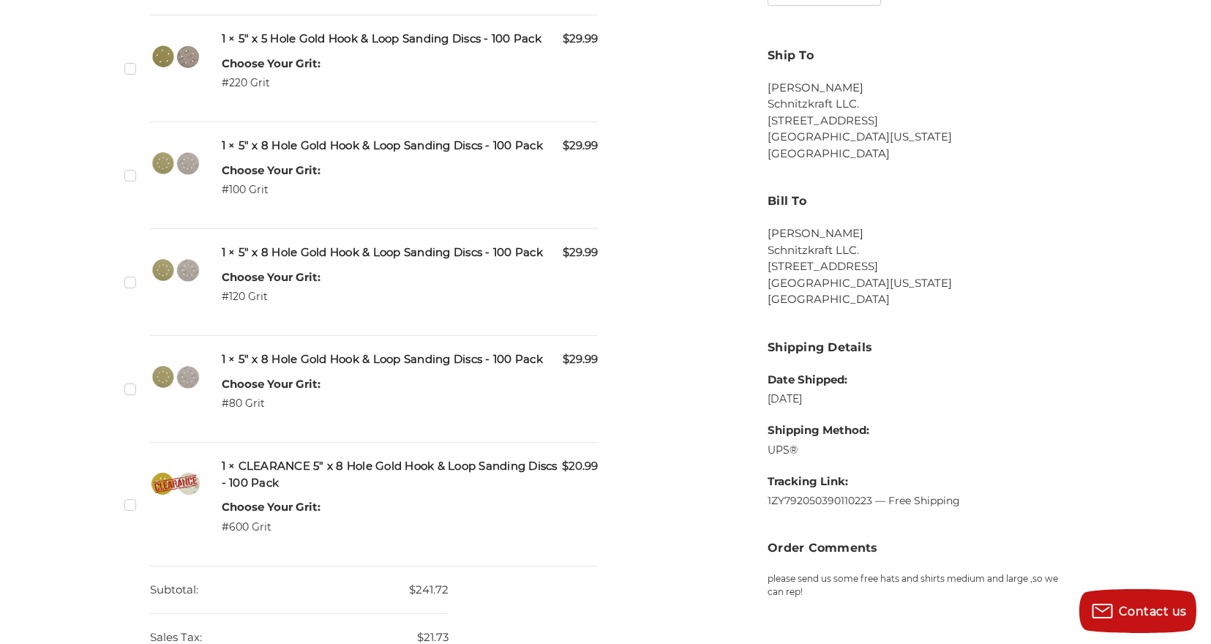
scroll to position [683, 0]
click at [128, 291] on label "Checkbox 481561 label" at bounding box center [131, 282] width 15 height 15
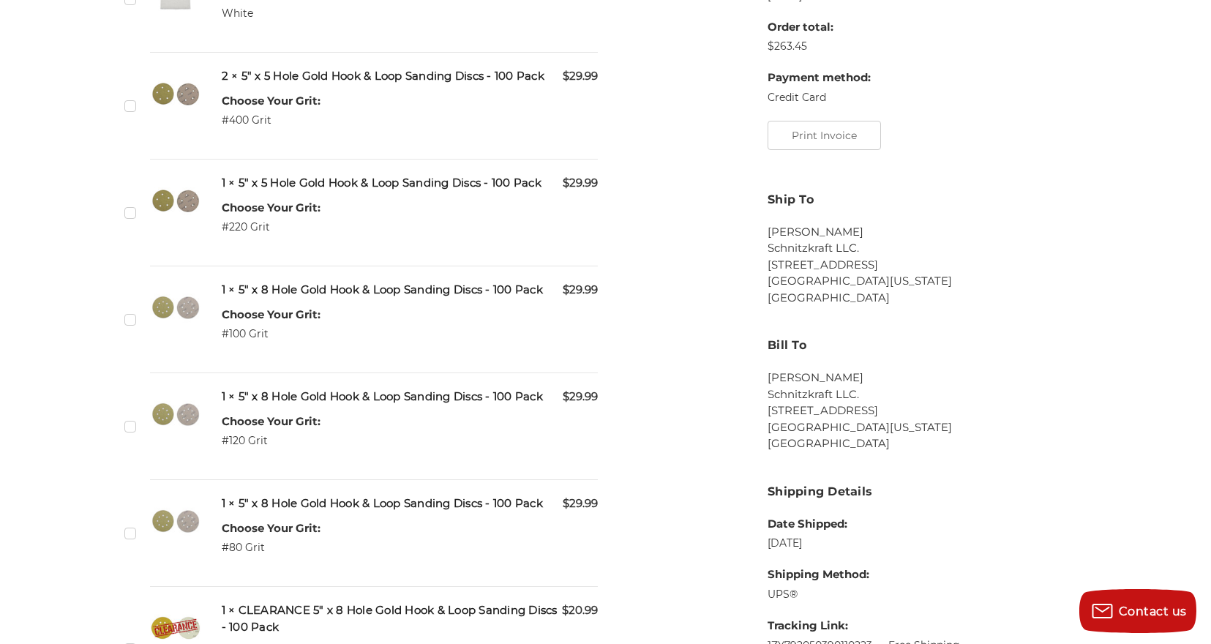
scroll to position [536, 0]
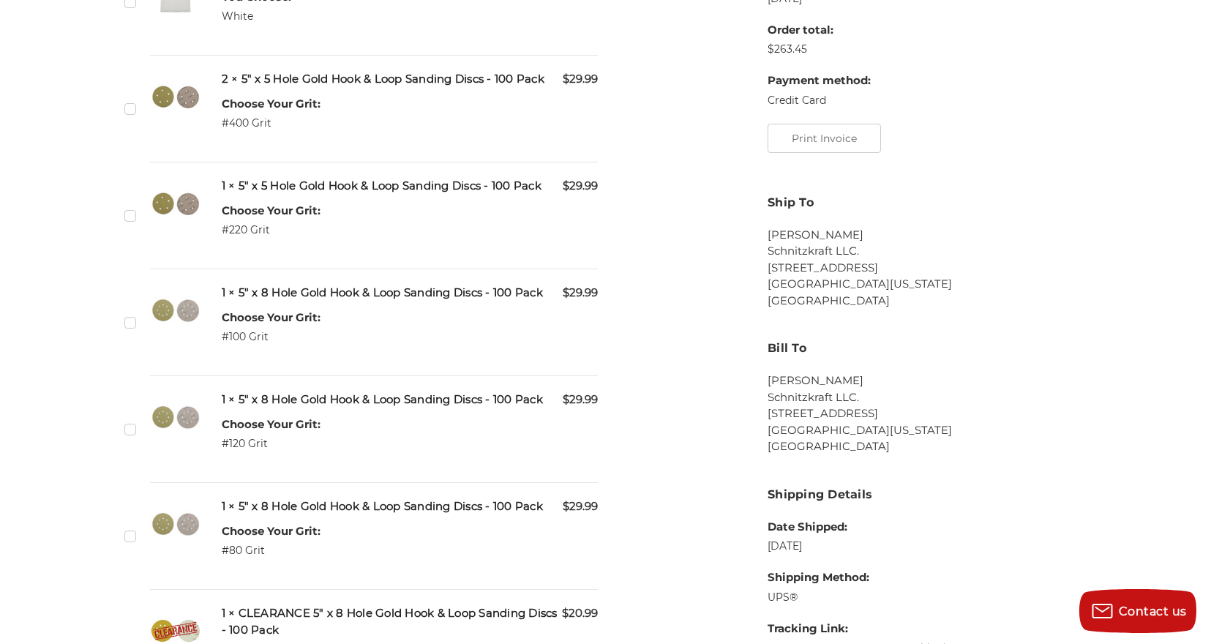
click at [130, 223] on label "Checkbox 481565 label" at bounding box center [131, 215] width 15 height 15
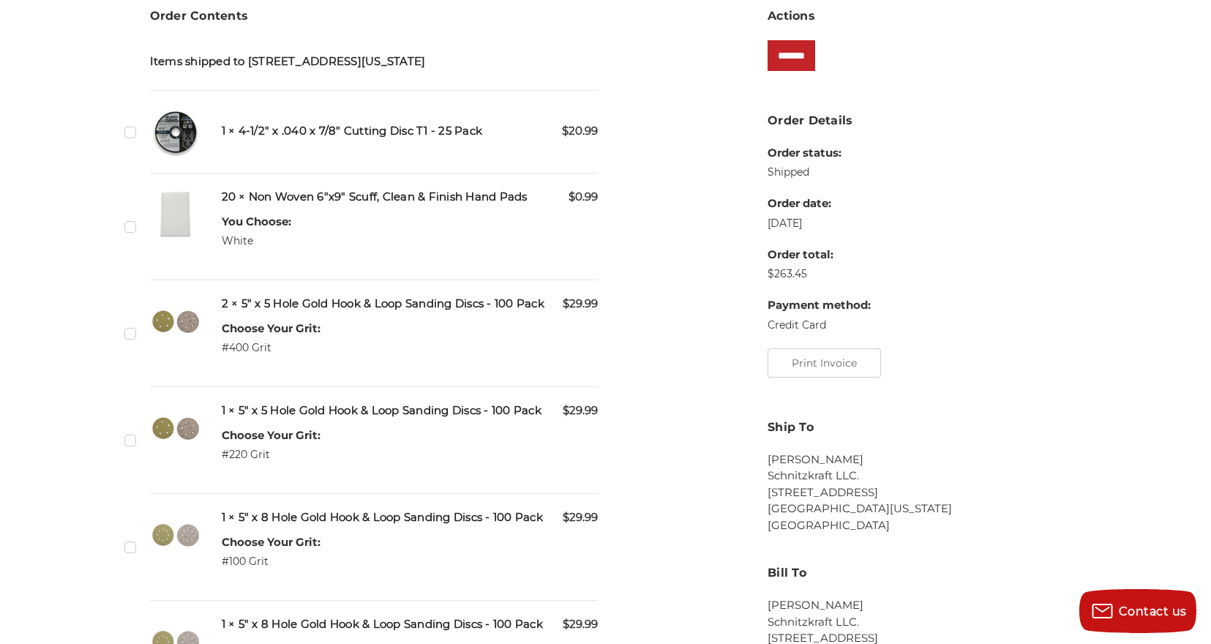
scroll to position [296, 0]
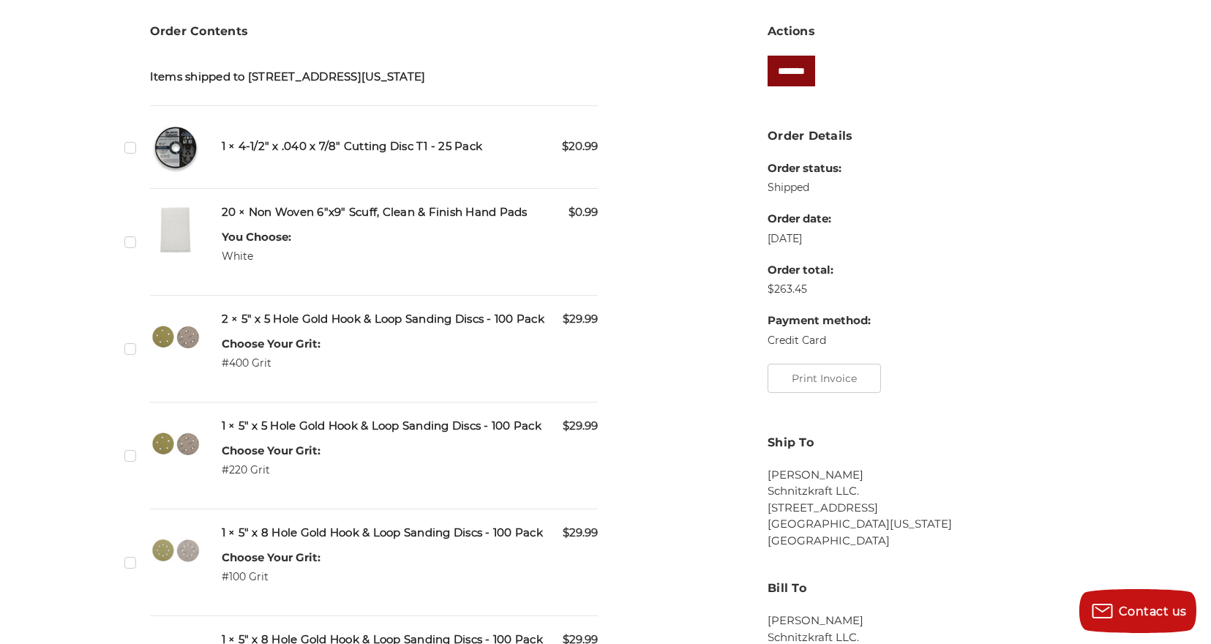
click at [796, 75] on input "*******" at bounding box center [792, 71] width 48 height 31
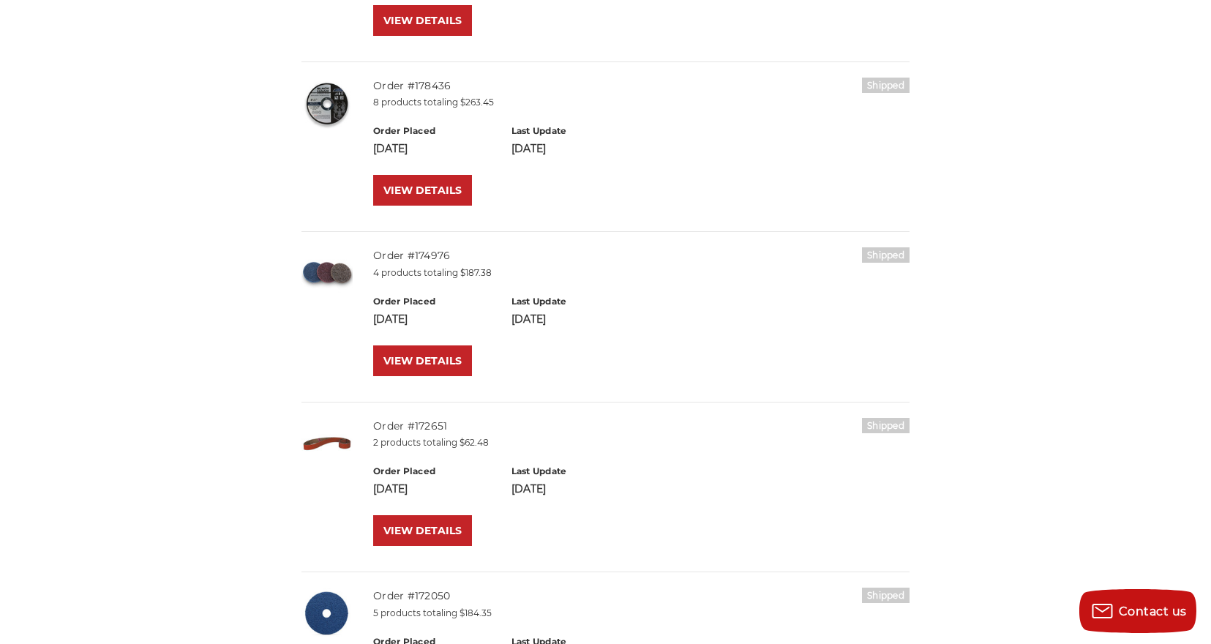
scroll to position [708, 0]
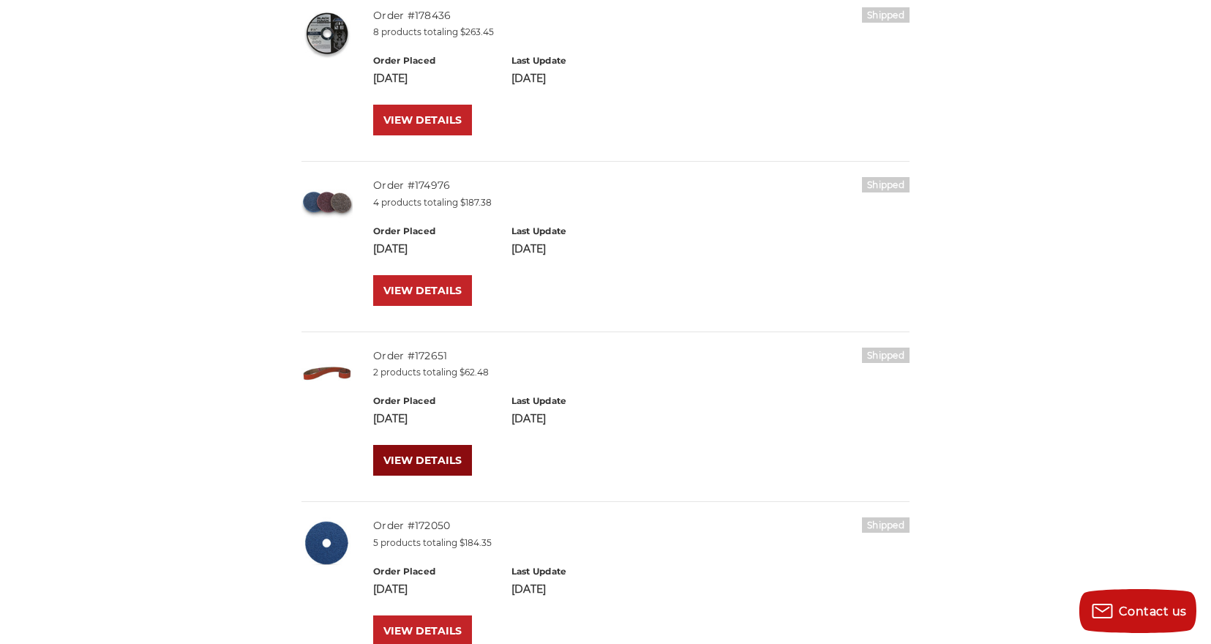
click at [422, 454] on link "VIEW DETAILS" at bounding box center [422, 460] width 99 height 31
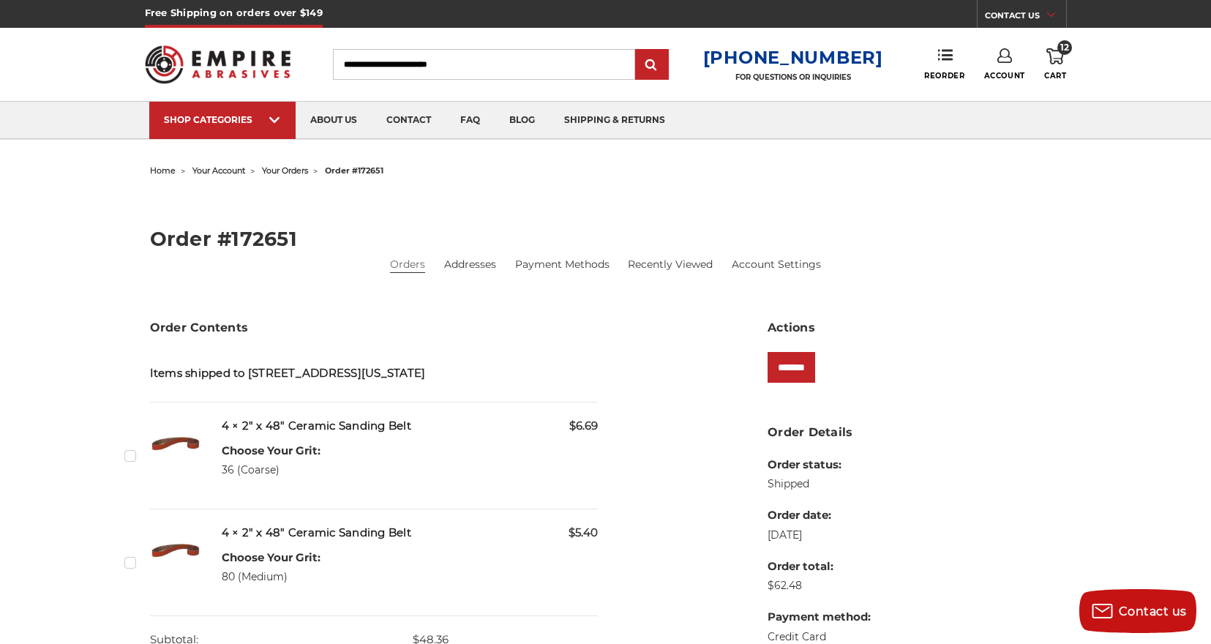
scroll to position [78, 0]
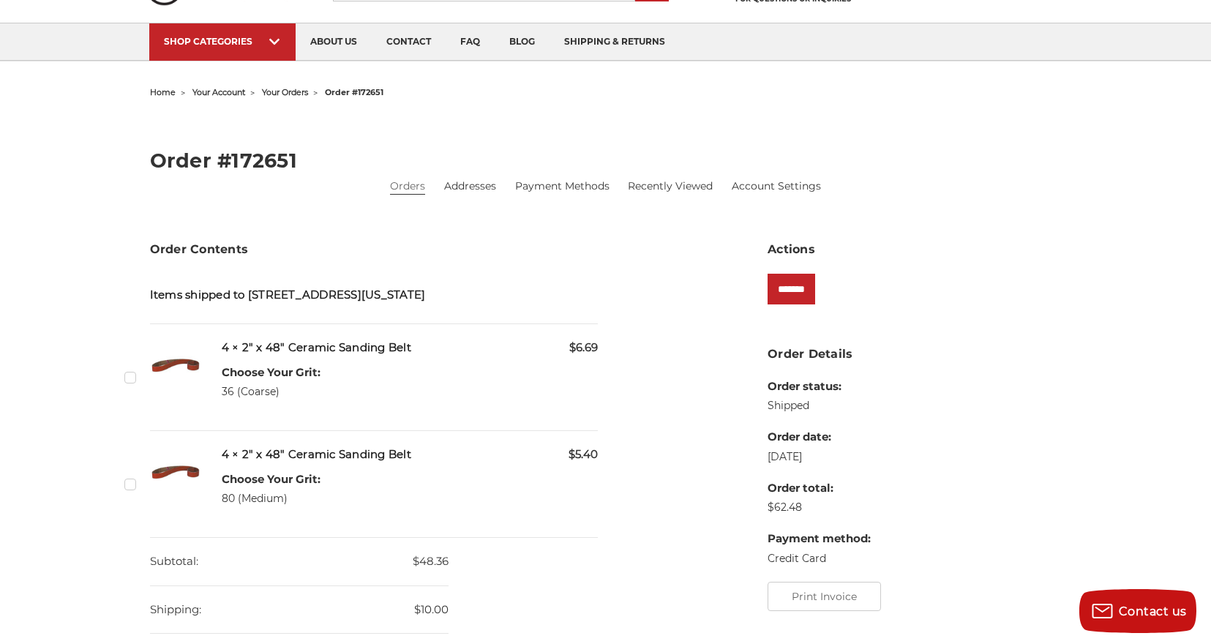
click at [128, 385] on label "Checkbox 464923 label" at bounding box center [131, 377] width 15 height 15
click at [133, 492] on label "Checkbox 464924 label" at bounding box center [131, 483] width 15 height 15
click at [808, 283] on input "*******" at bounding box center [792, 289] width 48 height 31
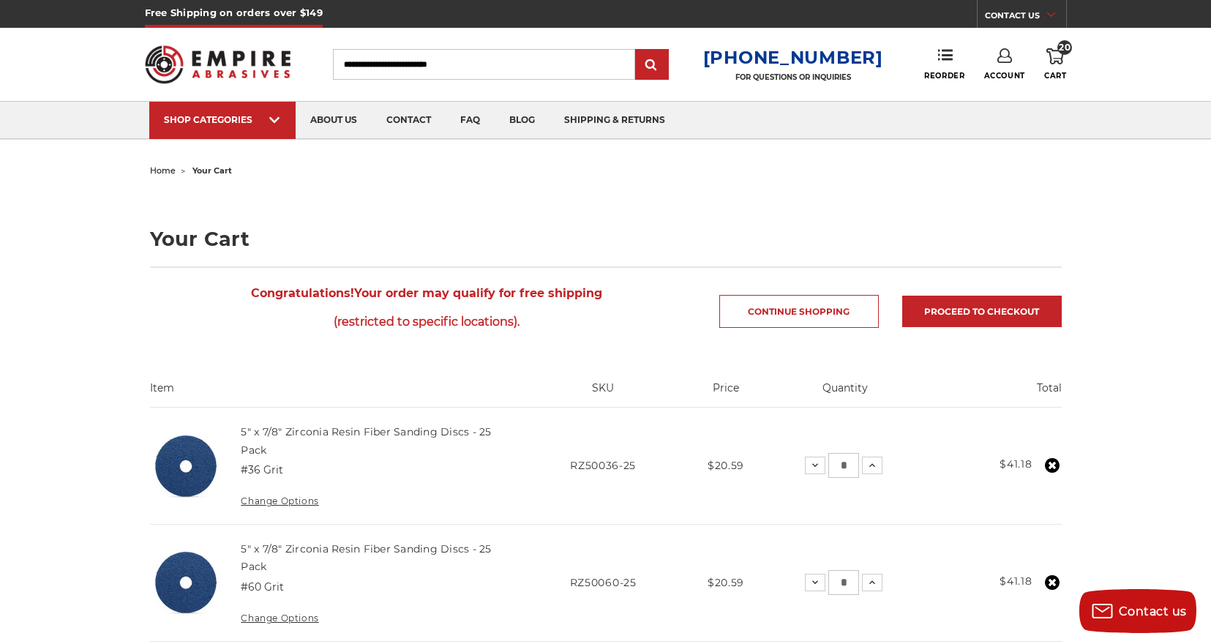
click at [169, 171] on span "home" at bounding box center [163, 170] width 26 height 10
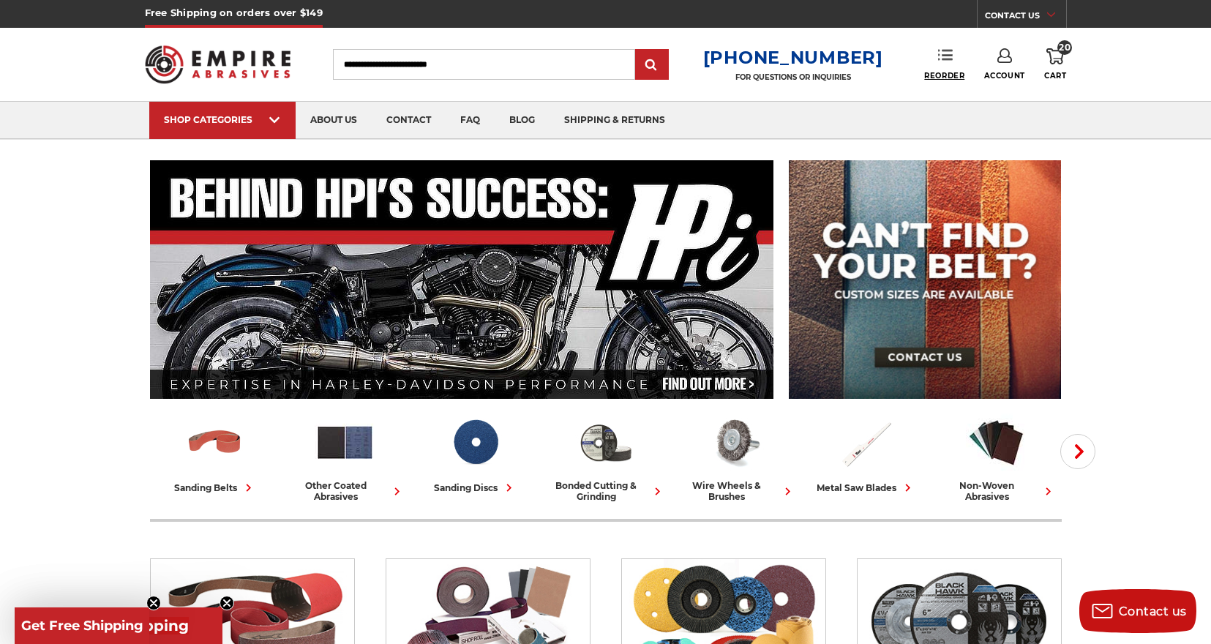
click at [939, 75] on span "Reorder" at bounding box center [944, 76] width 40 height 10
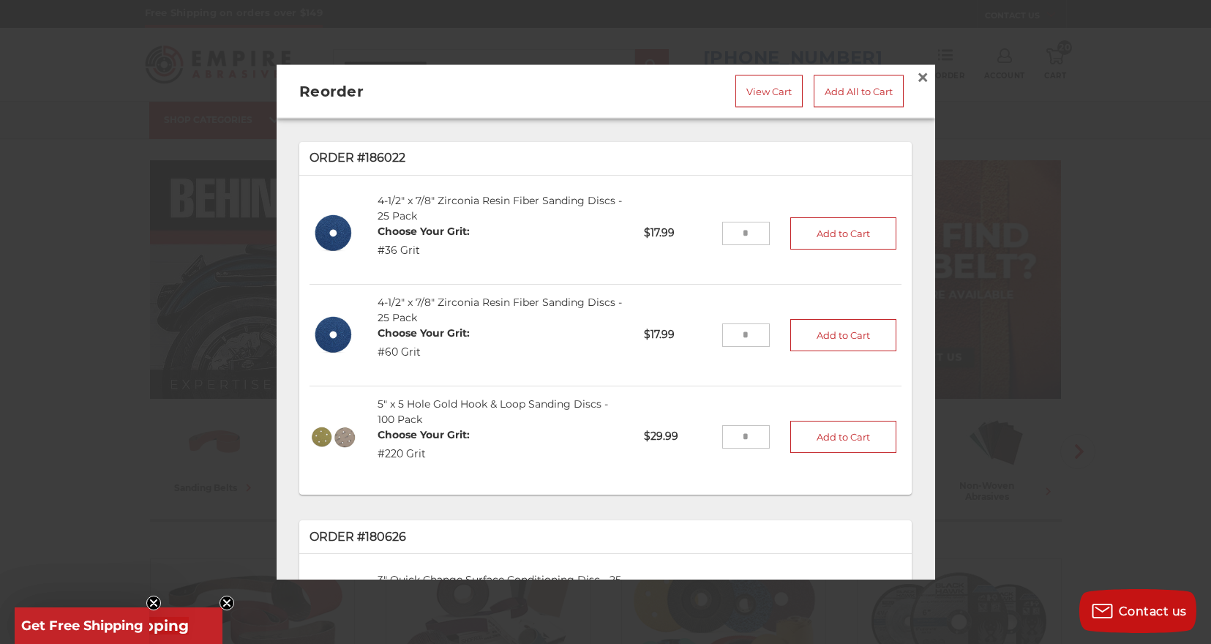
click at [156, 599] on circle "Close teaser" at bounding box center [154, 603] width 14 height 14
click at [229, 605] on icon "Close teaser" at bounding box center [227, 603] width 6 height 6
click at [168, 411] on div at bounding box center [605, 322] width 1211 height 644
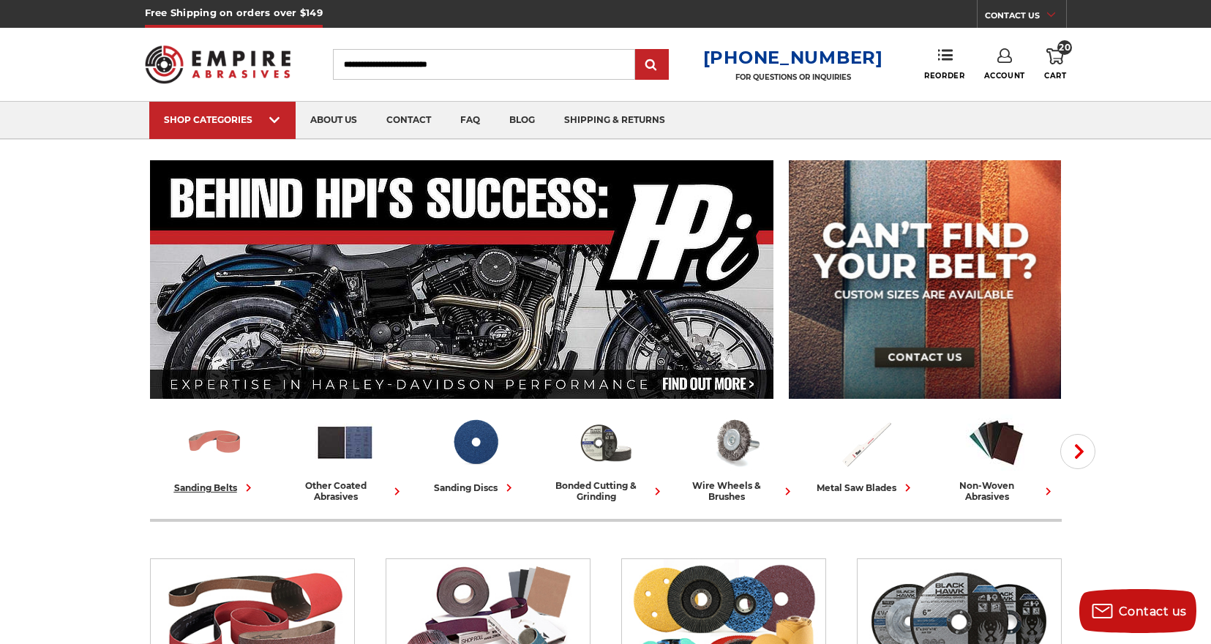
click at [227, 447] on img at bounding box center [214, 442] width 61 height 61
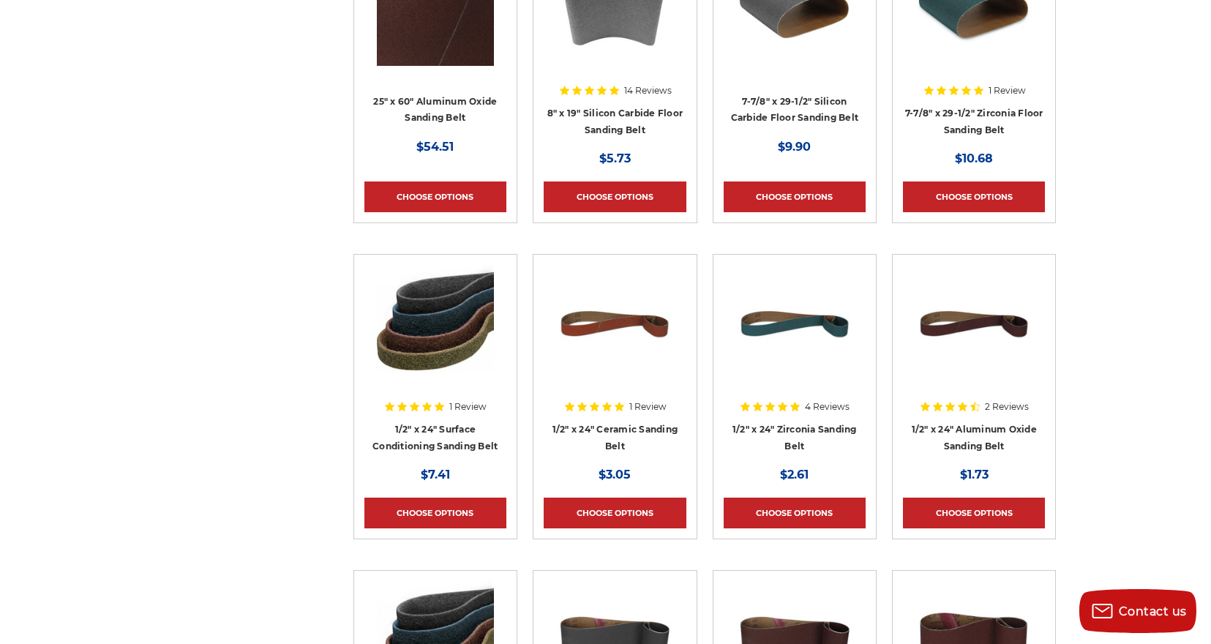
scroll to position [3479, 4]
click at [443, 340] on img at bounding box center [436, 323] width 117 height 117
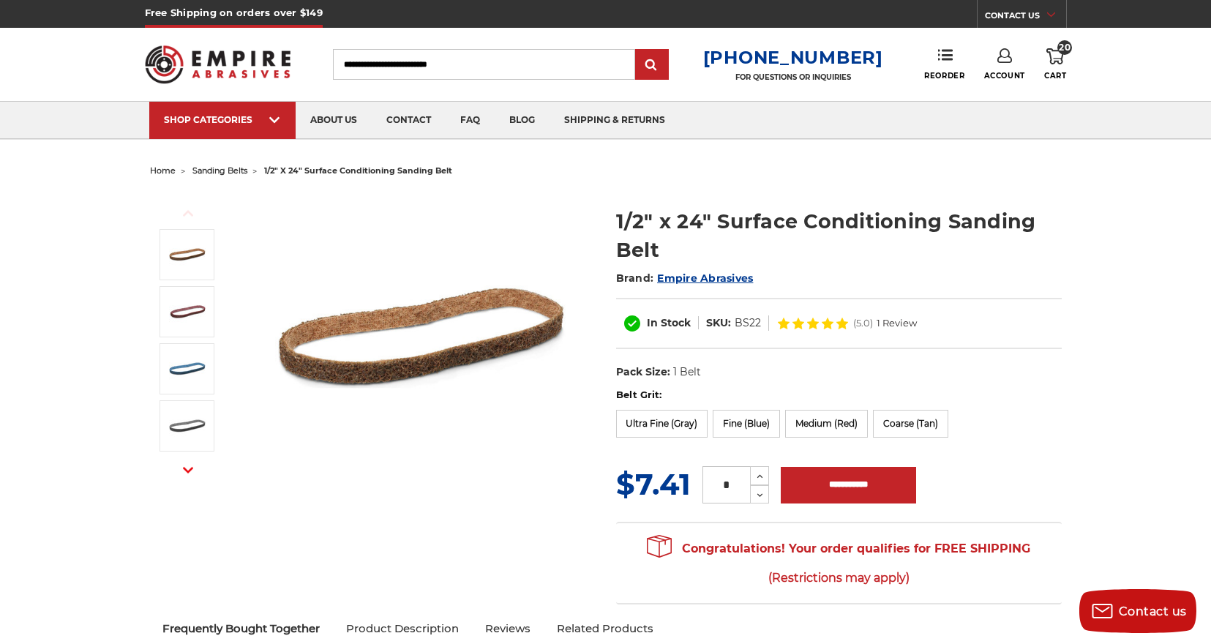
click at [210, 172] on span "sanding belts" at bounding box center [219, 170] width 55 height 10
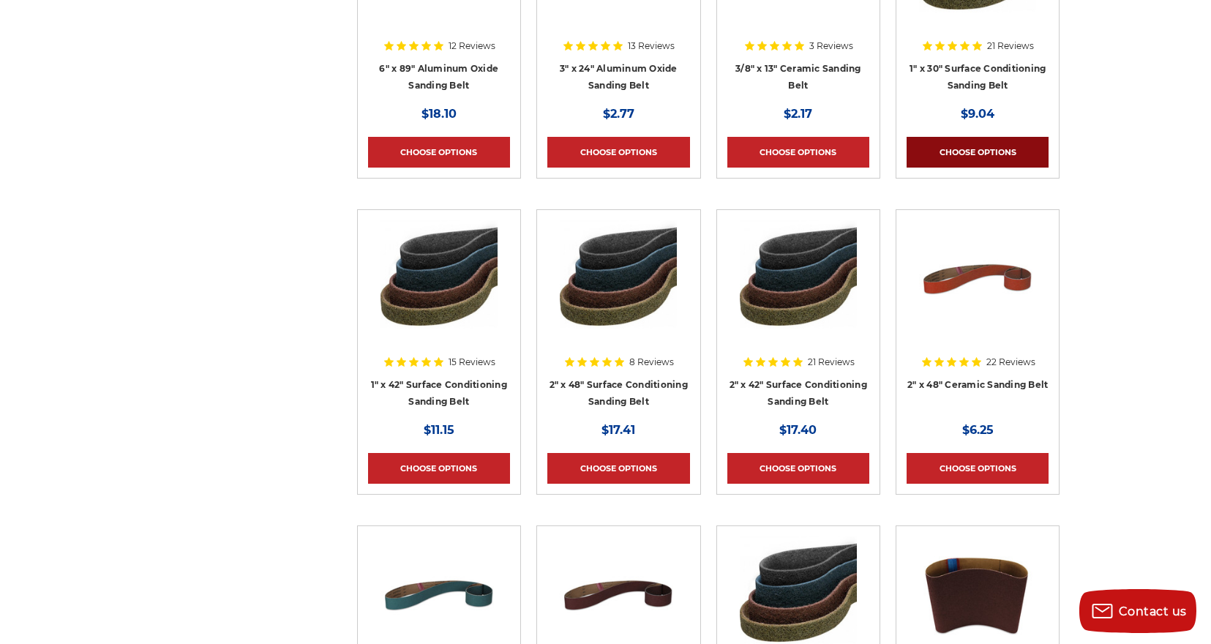
scroll to position [4790, 0]
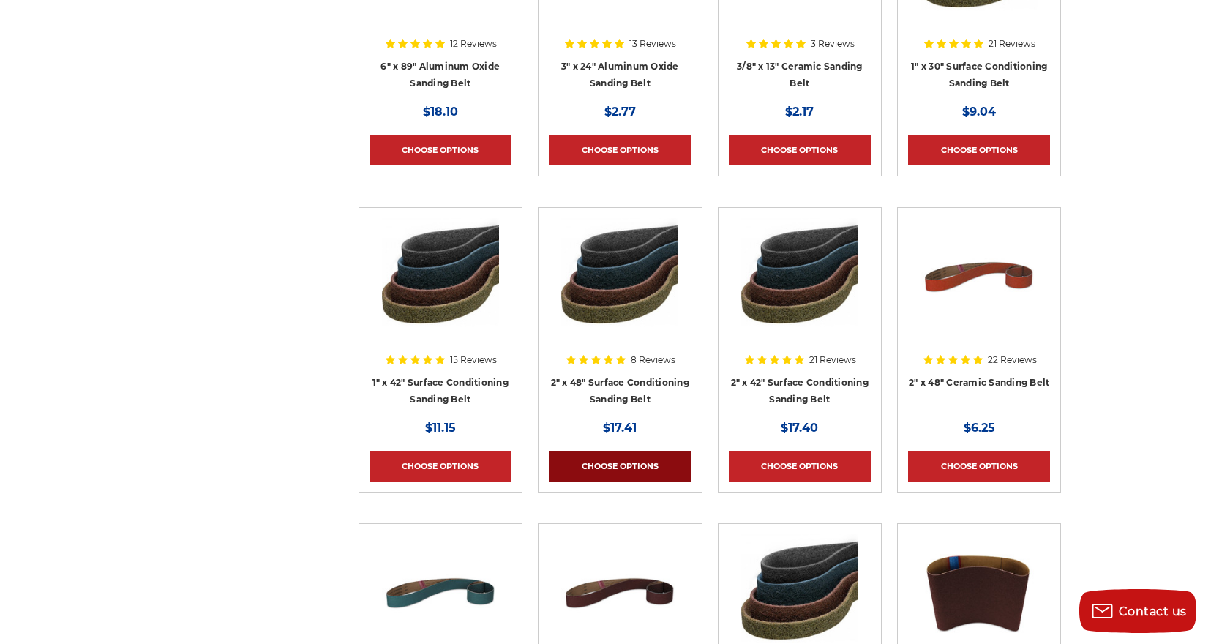
click at [627, 465] on link "Choose Options" at bounding box center [620, 466] width 142 height 31
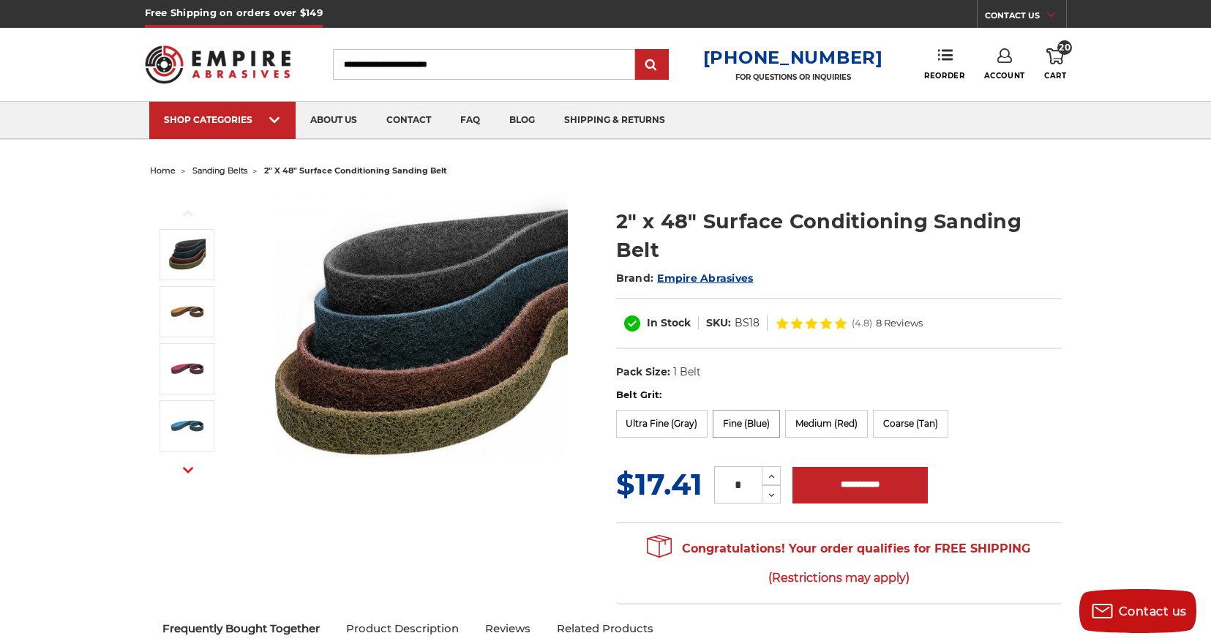
click at [762, 428] on label "Fine (Blue)" at bounding box center [746, 424] width 67 height 28
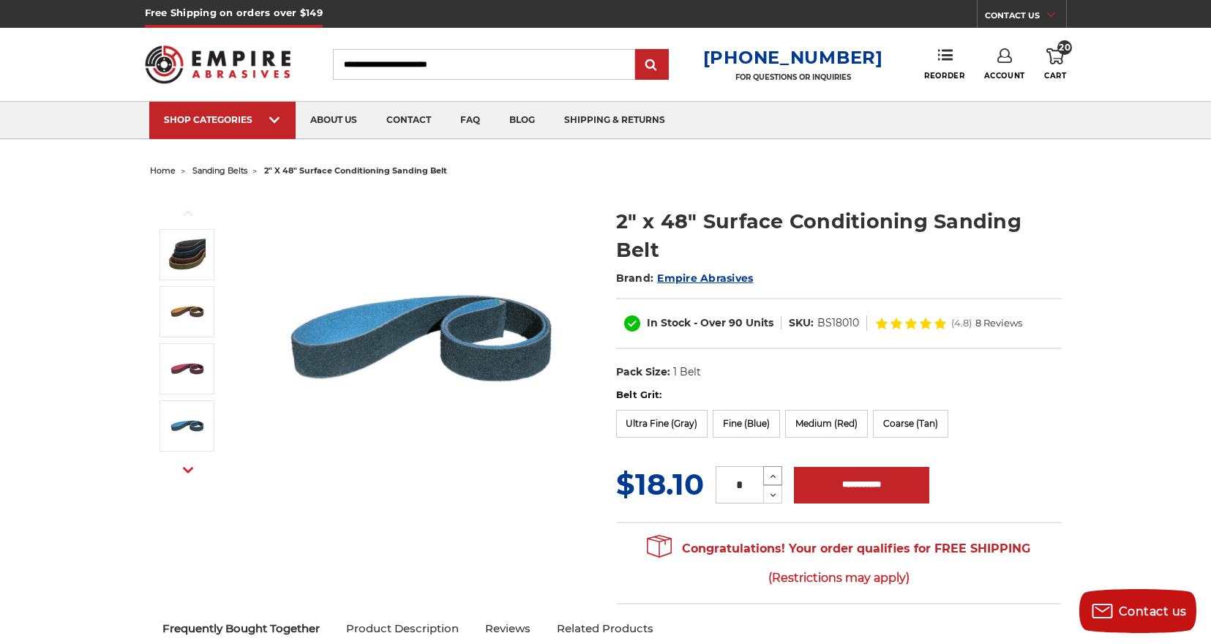
click at [773, 476] on icon at bounding box center [773, 476] width 11 height 13
click at [771, 494] on icon at bounding box center [773, 495] width 11 height 13
type input "*"
click at [888, 484] on input "**********" at bounding box center [861, 485] width 135 height 37
type input "**********"
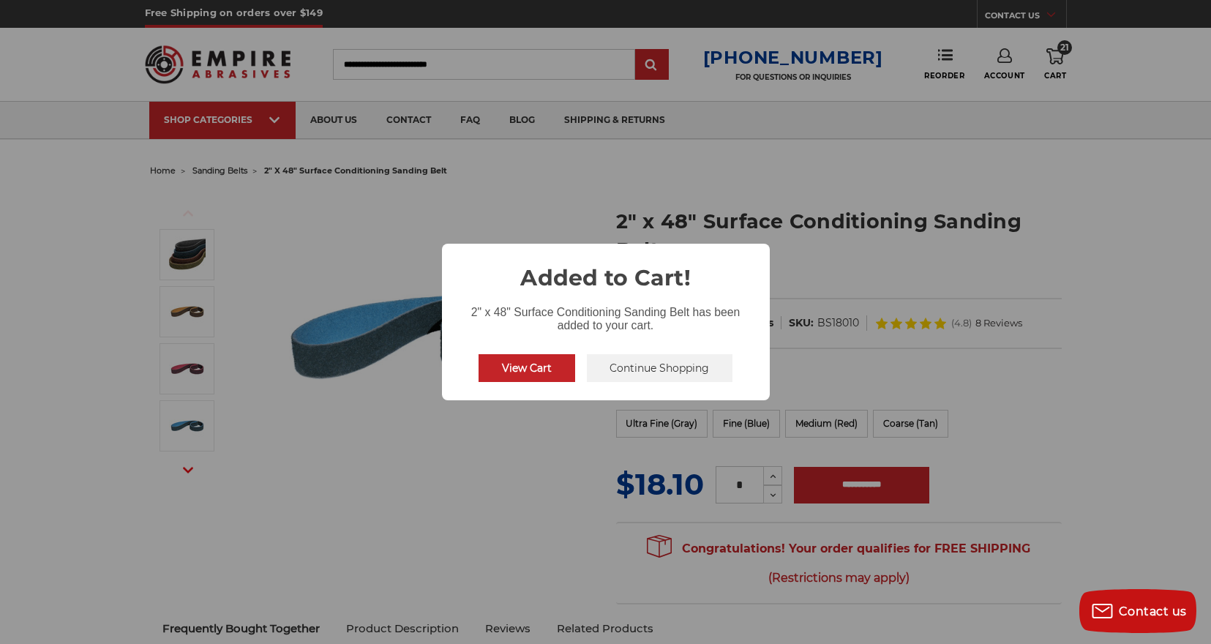
click at [550, 371] on button "View Cart" at bounding box center [527, 368] width 97 height 28
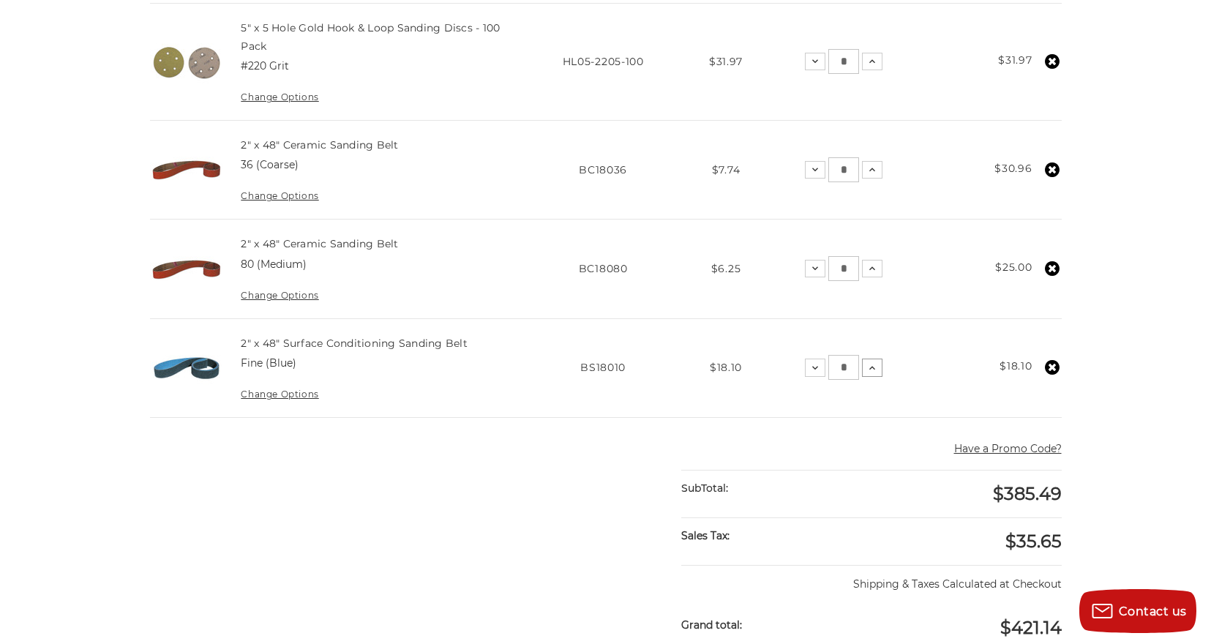
click at [874, 366] on use at bounding box center [872, 368] width 6 height 4
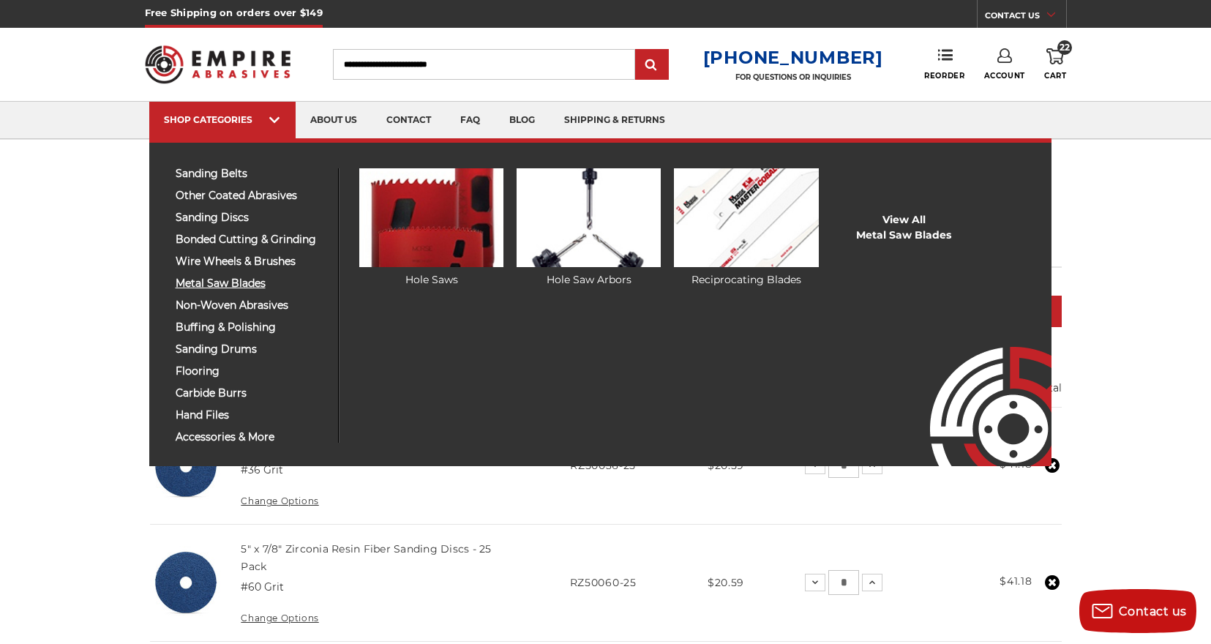
click at [246, 289] on span "metal saw blades" at bounding box center [251, 283] width 151 height 11
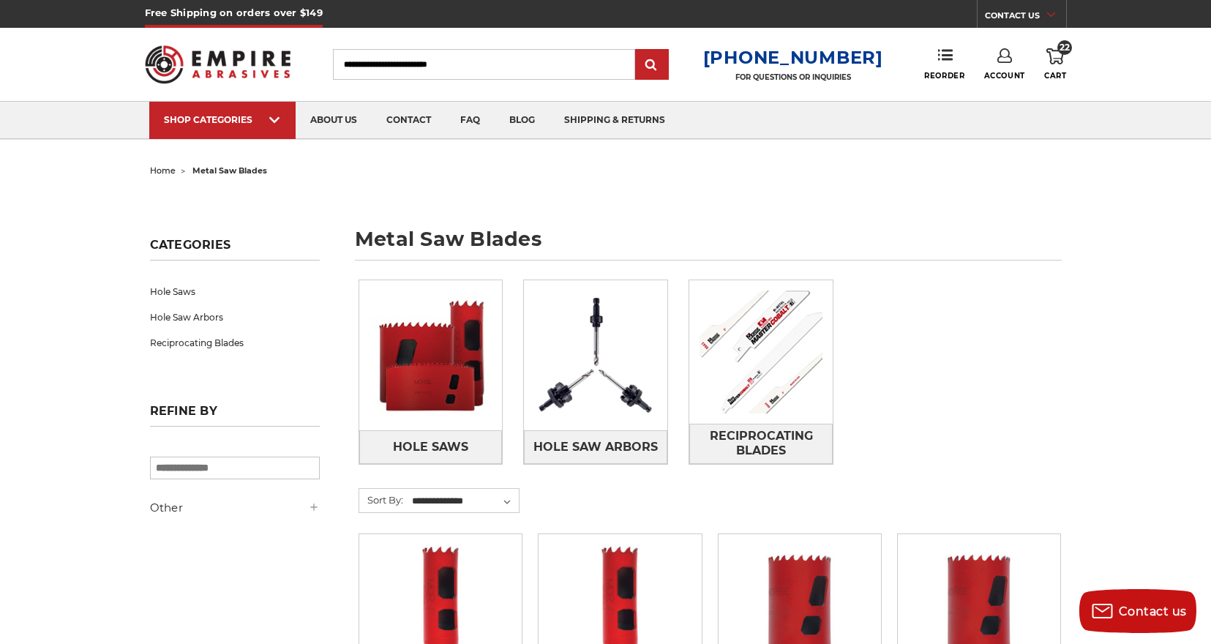
click at [1056, 56] on icon at bounding box center [1055, 56] width 18 height 16
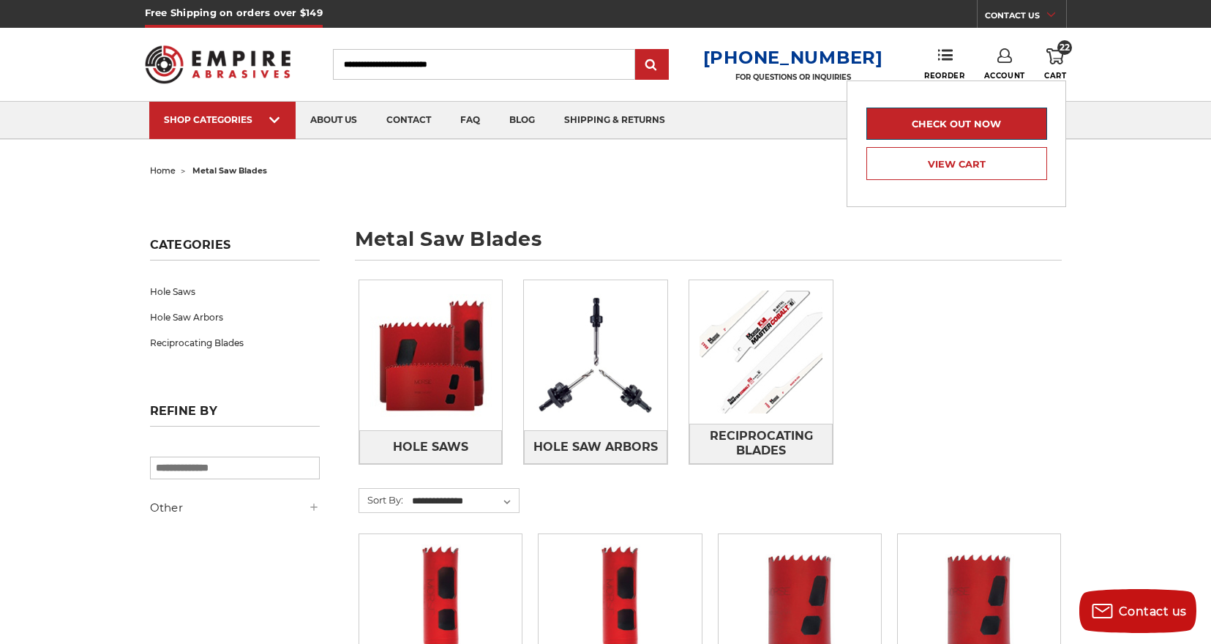
click at [994, 132] on link "Check out now" at bounding box center [956, 124] width 180 height 32
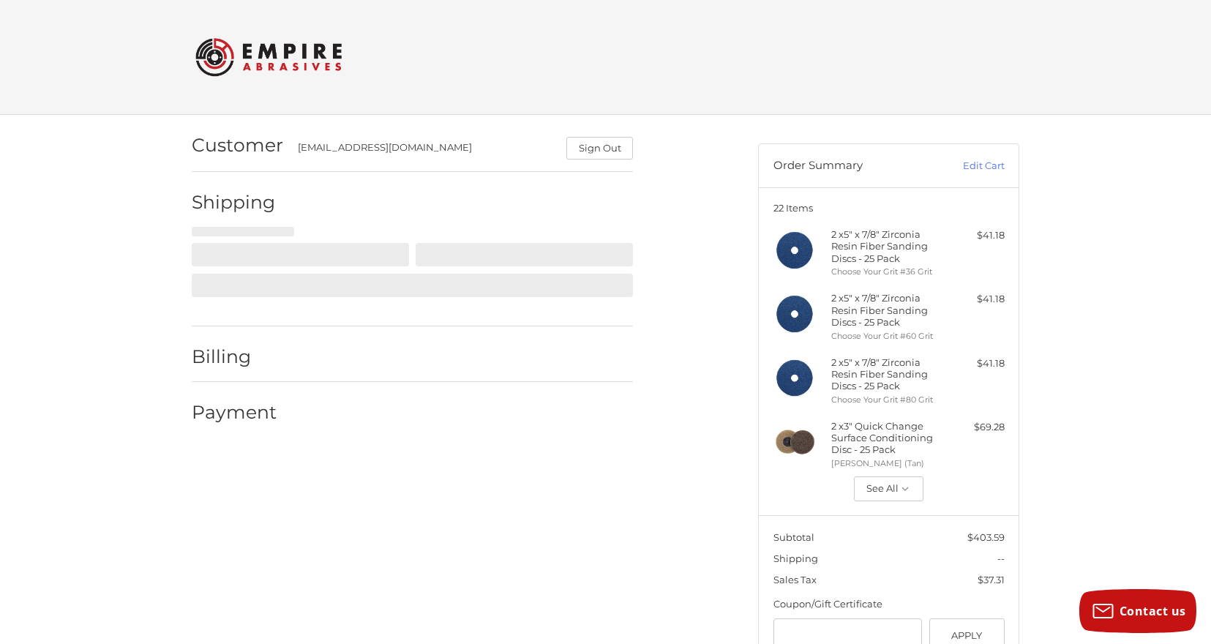
scroll to position [42, 0]
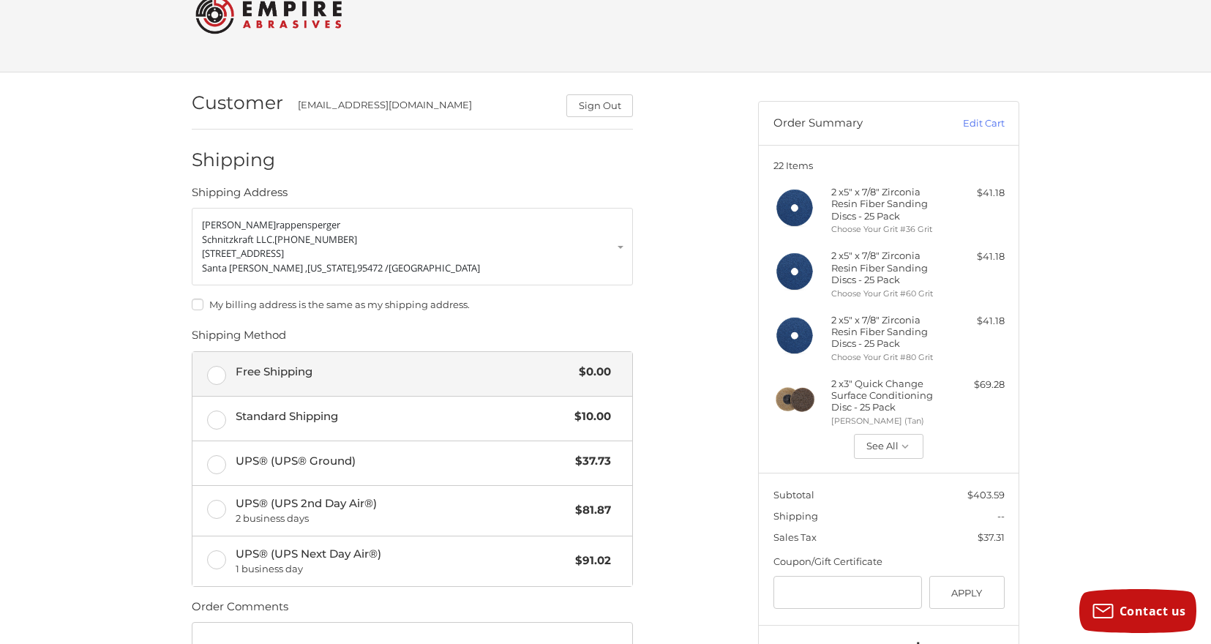
click at [220, 372] on label "Free Shipping $0.00" at bounding box center [412, 374] width 440 height 44
click at [891, 454] on button "See All" at bounding box center [889, 446] width 70 height 25
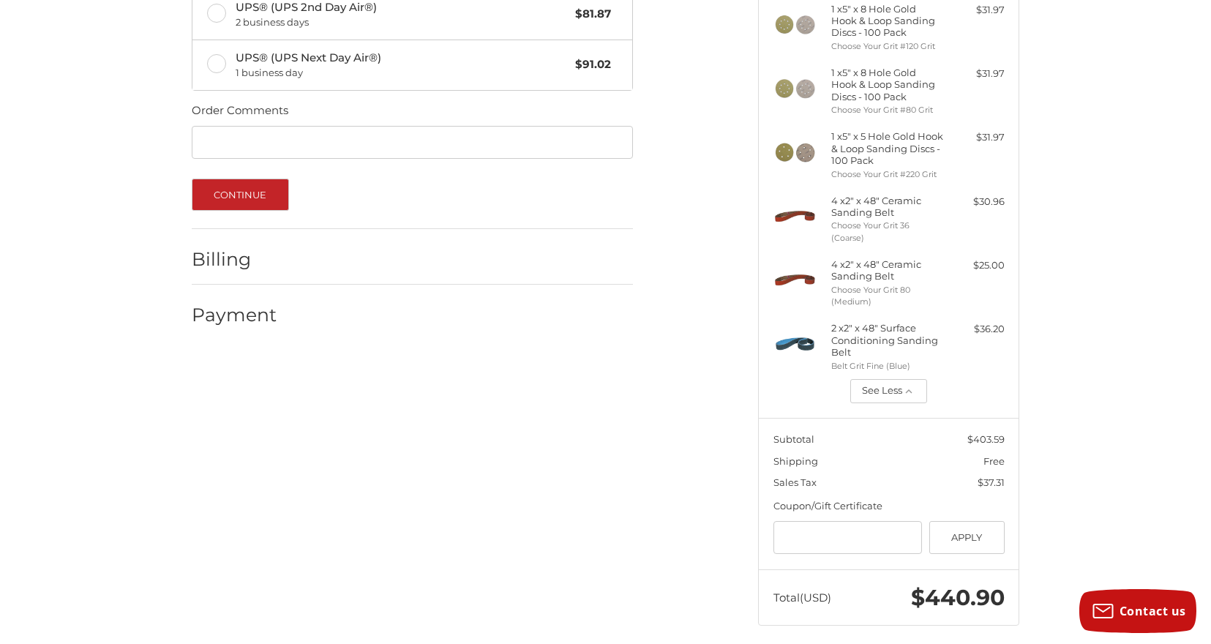
scroll to position [538, 0]
click at [811, 530] on input "Gift Certificate or Coupon Code" at bounding box center [847, 538] width 149 height 33
paste input "*******"
type input "*******"
click at [972, 525] on button "Apply" at bounding box center [966, 538] width 75 height 33
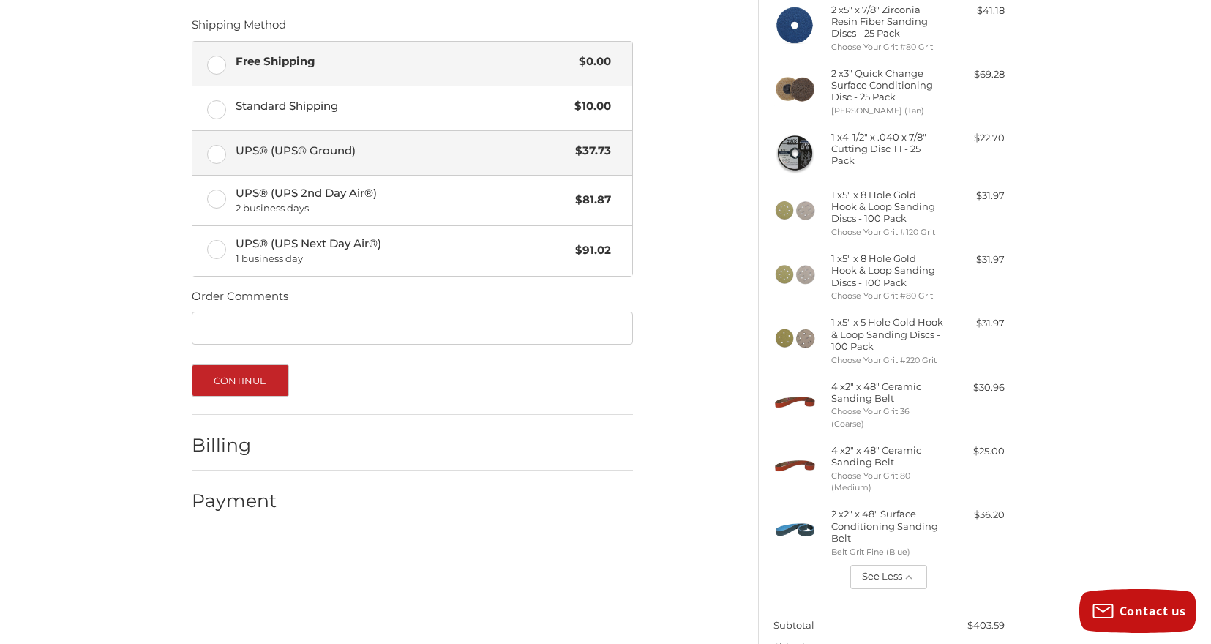
scroll to position [351, 0]
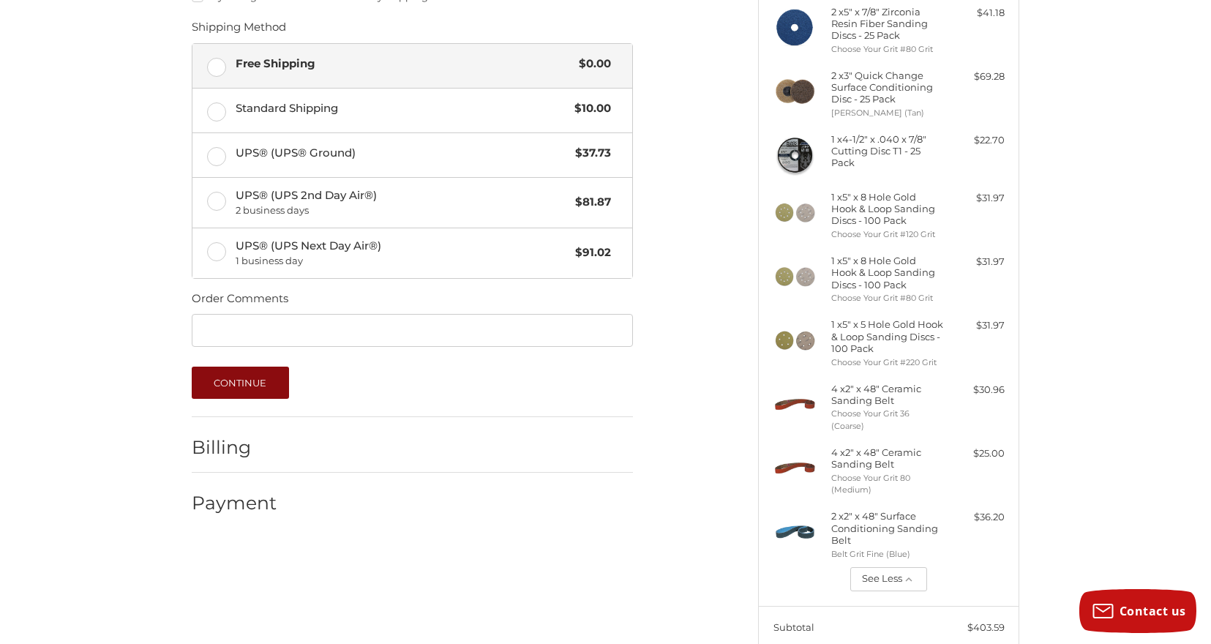
click at [252, 375] on button "Continue" at bounding box center [240, 383] width 97 height 32
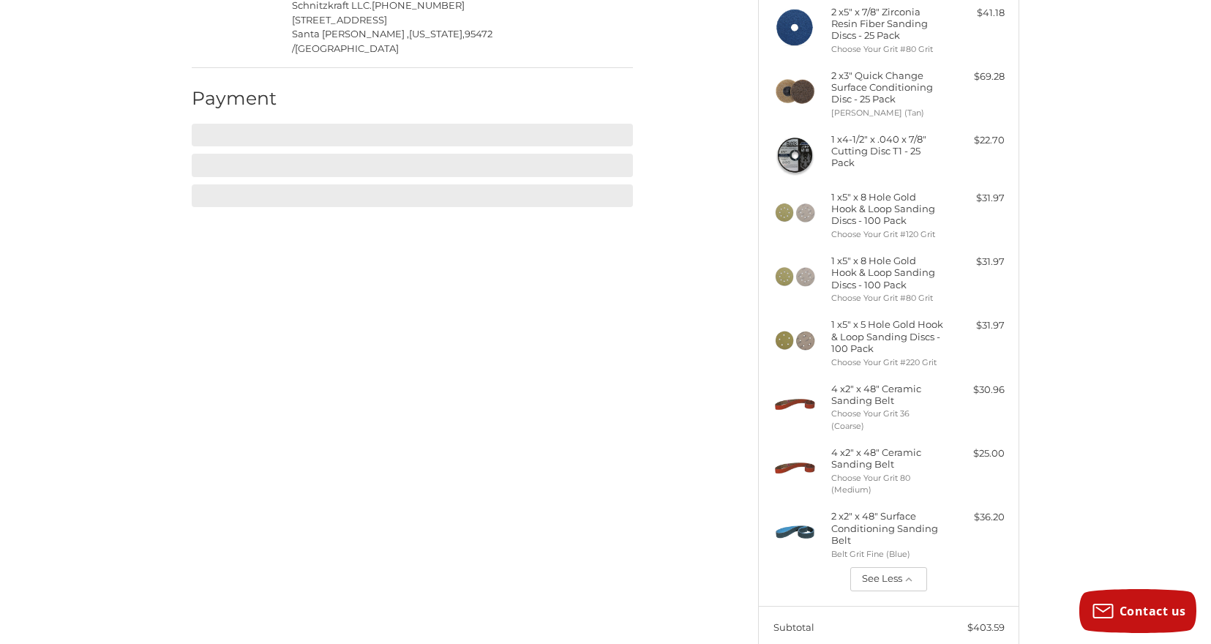
scroll to position [258, 0]
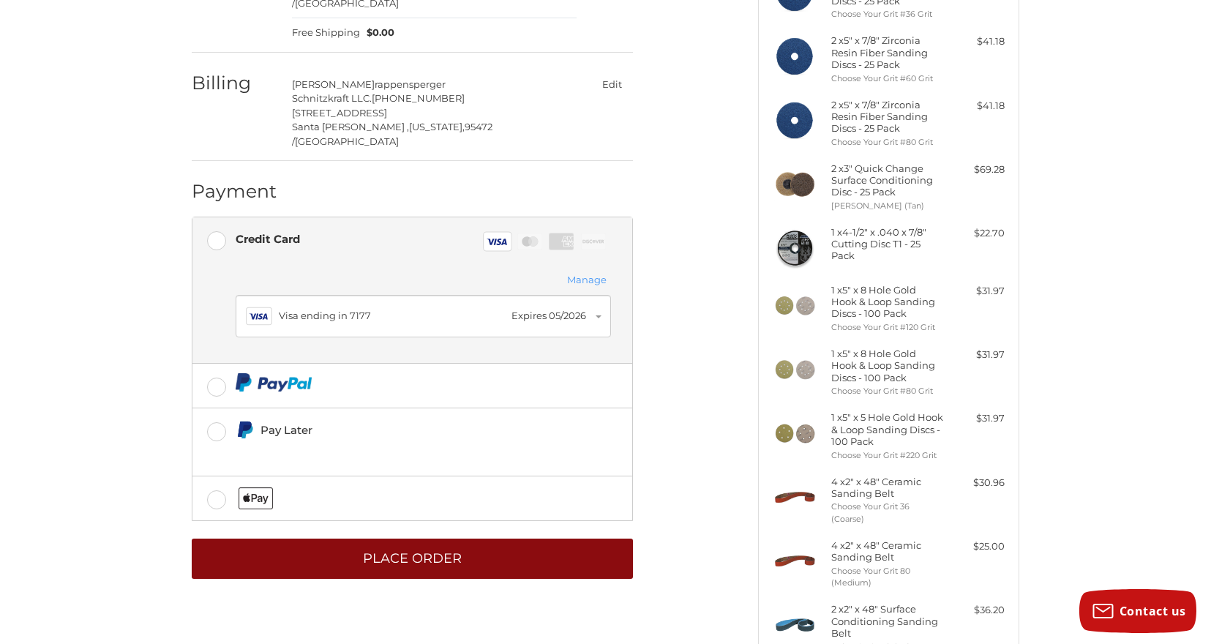
click at [438, 539] on button "Place Order" at bounding box center [412, 559] width 441 height 40
